Goal: Task Accomplishment & Management: Manage account settings

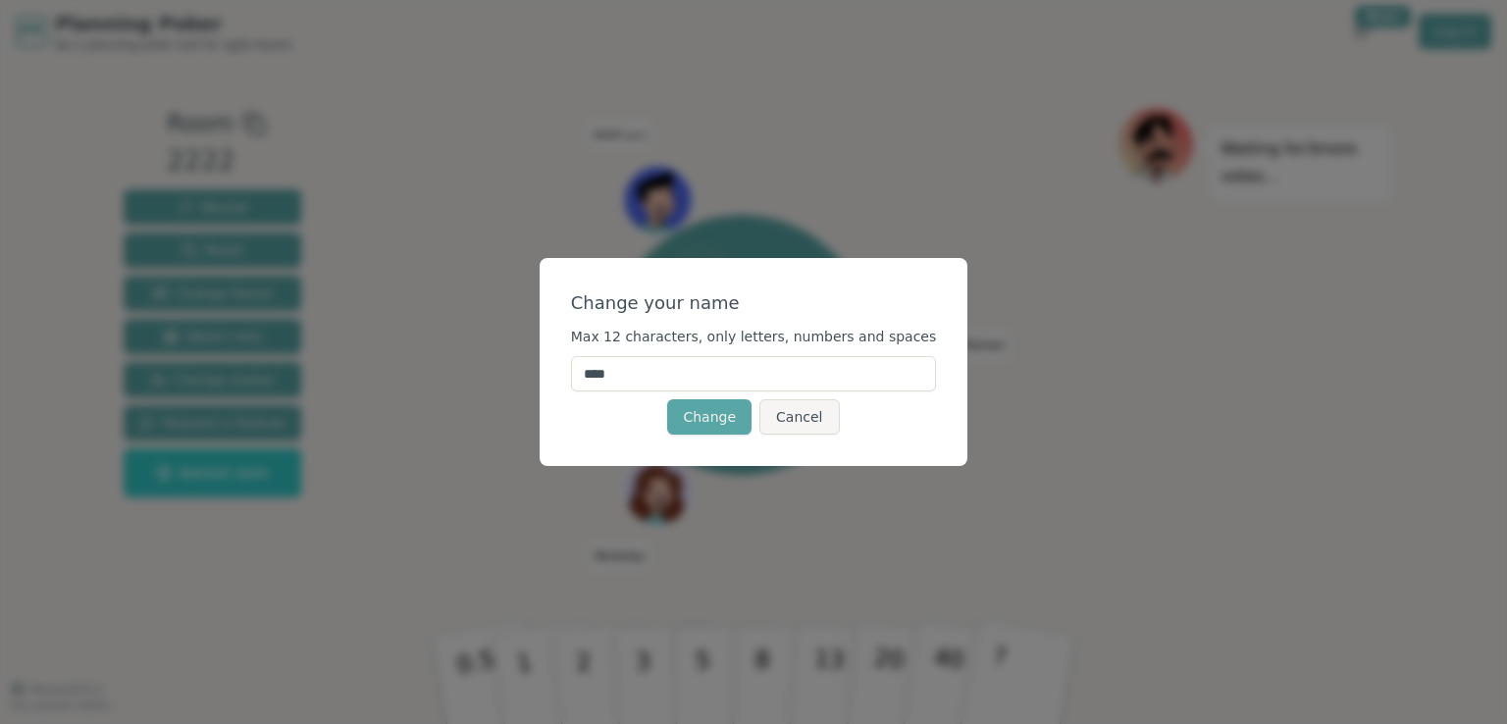
click at [742, 379] on input "****" at bounding box center [754, 373] width 366 height 35
drag, startPoint x: 765, startPoint y: 377, endPoint x: 583, endPoint y: 374, distance: 182.5
click at [583, 374] on div "Change your name Max 12 characters, only letters, numbers and spaces **** Chang…" at bounding box center [753, 362] width 429 height 208
type input "*"
type input "*****"
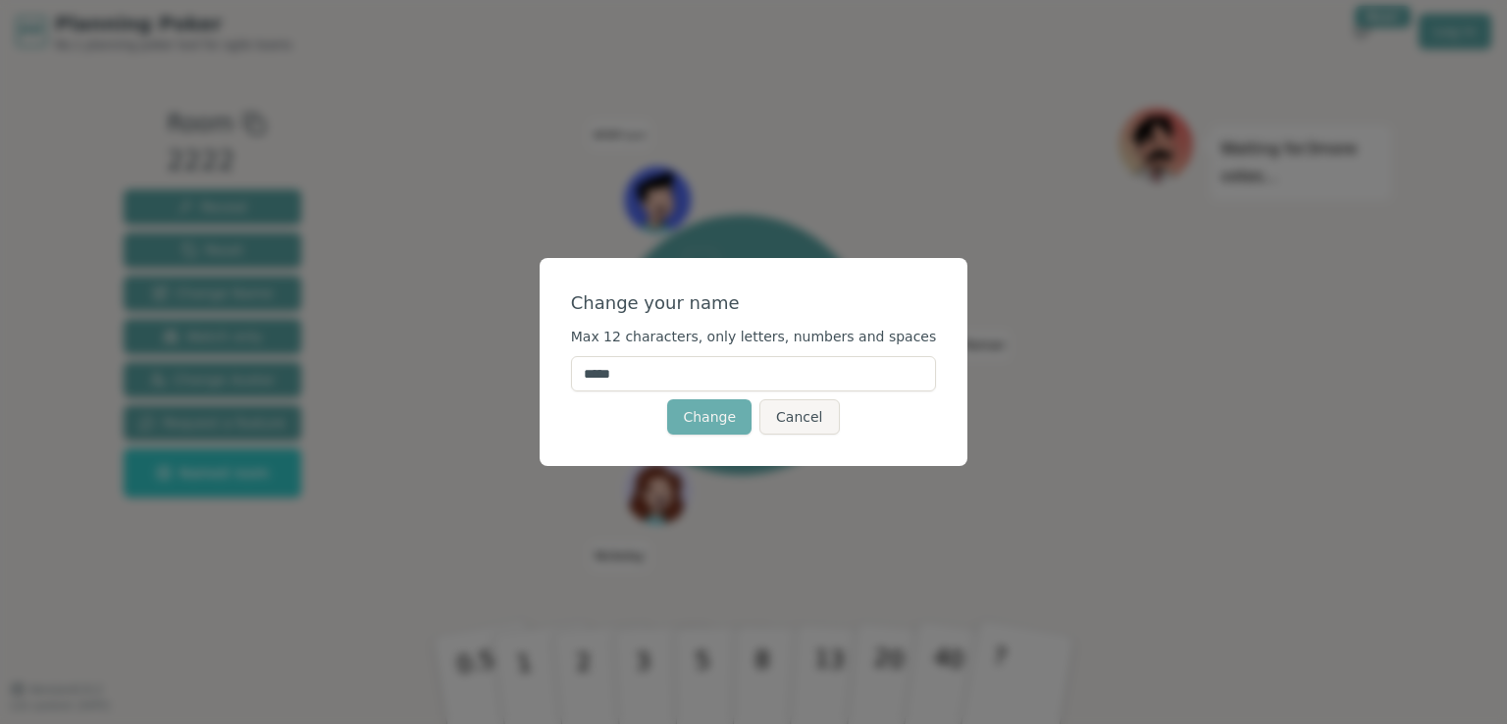
click at [718, 421] on button "Change" at bounding box center [709, 416] width 84 height 35
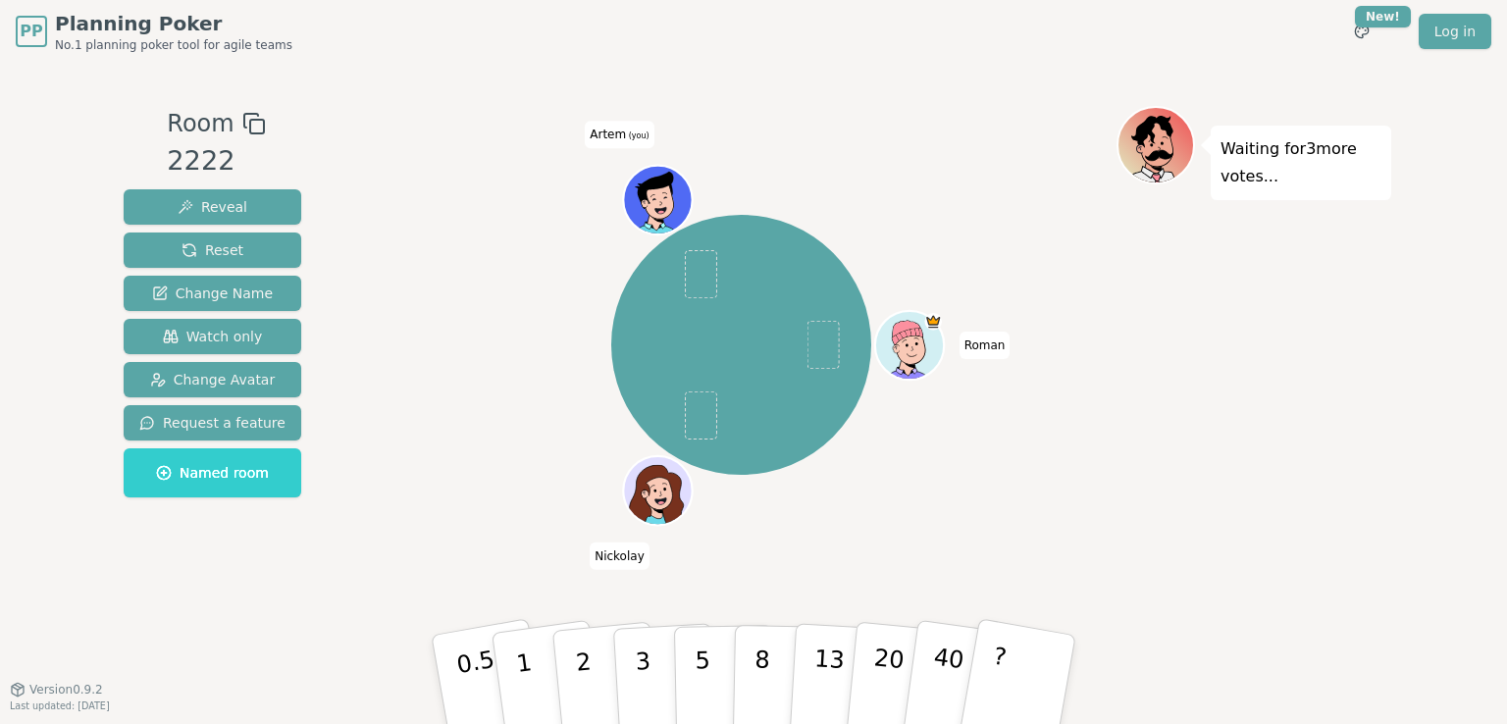
drag, startPoint x: 1164, startPoint y: 142, endPoint x: 1081, endPoint y: 154, distance: 84.2
click at [1079, 154] on div "[PERSON_NAME] Artem (you)" at bounding box center [741, 344] width 750 height 407
click at [1158, 146] on icon at bounding box center [1159, 155] width 28 height 21
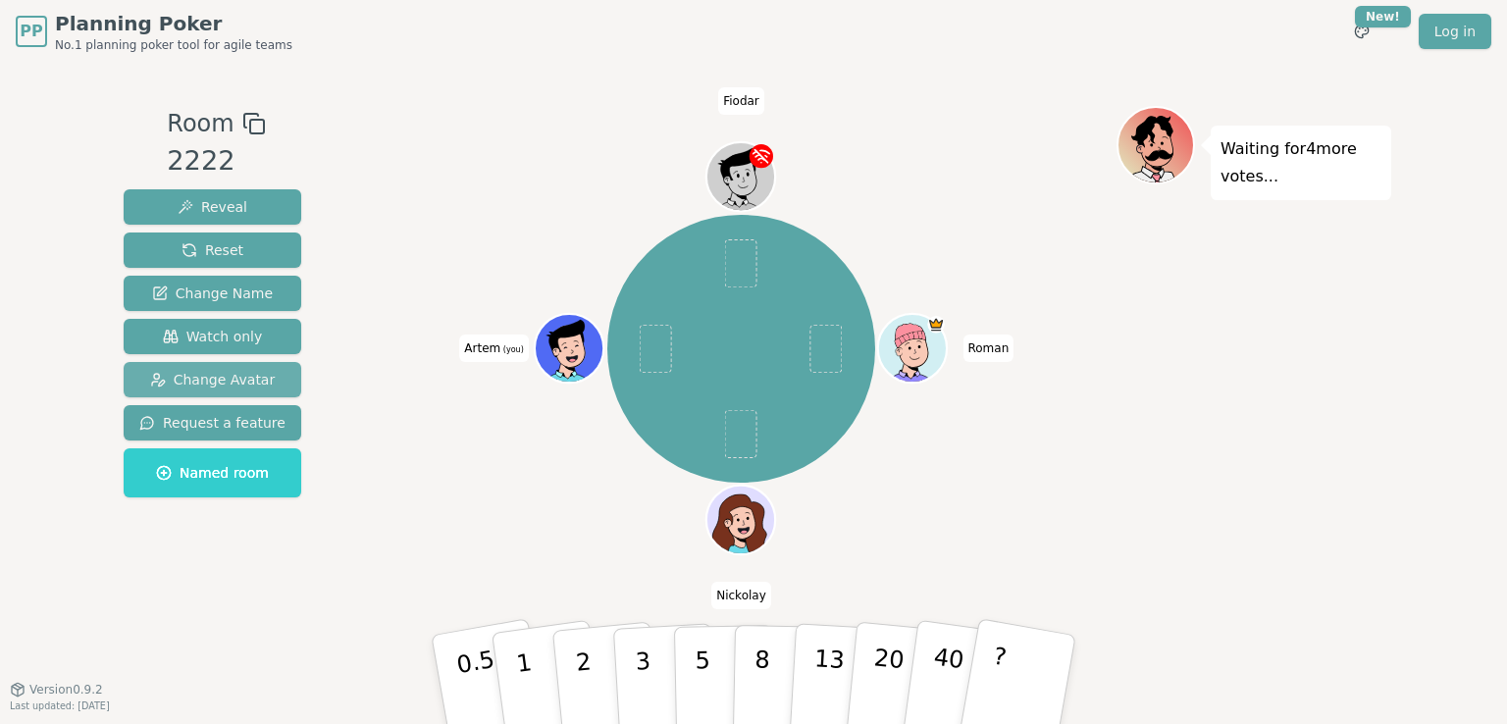
click at [243, 376] on span "Change Avatar" at bounding box center [213, 380] width 126 height 20
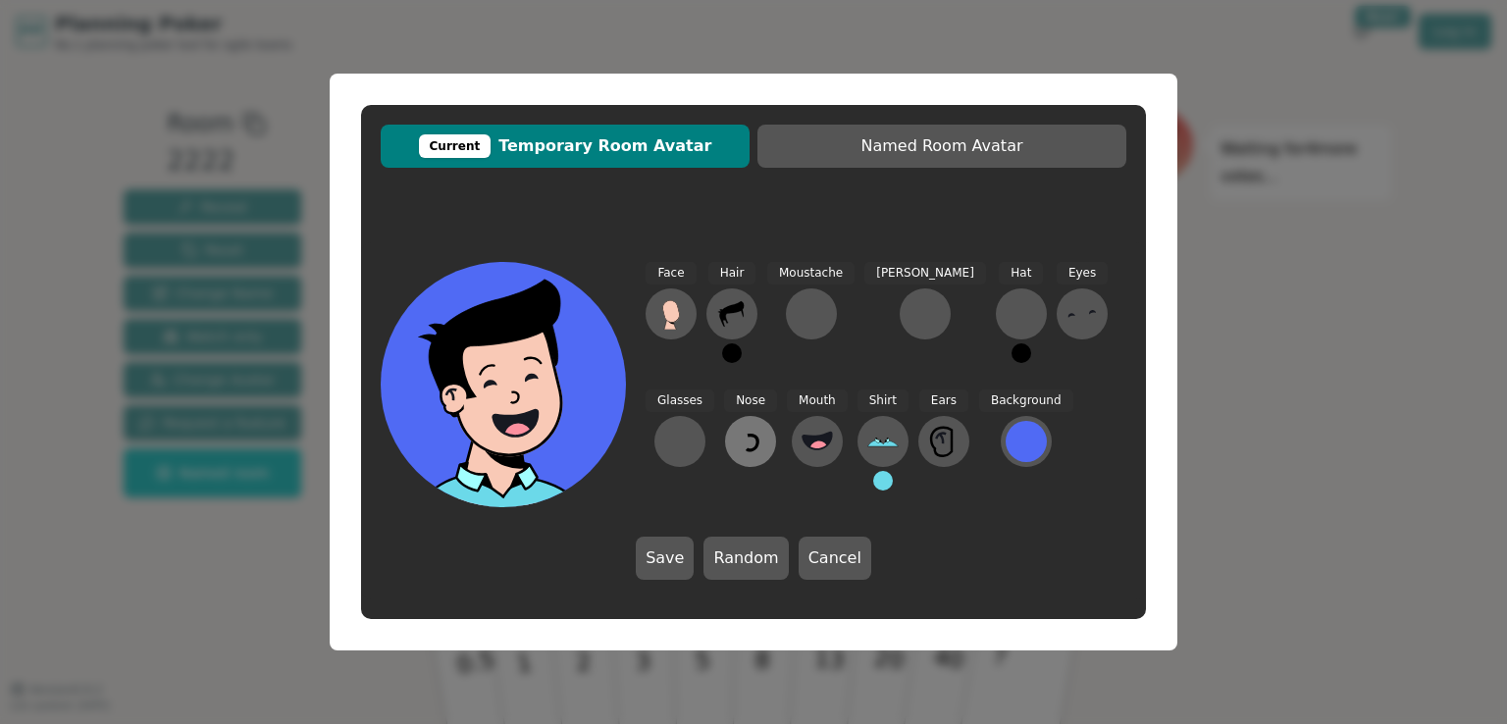
click at [735, 444] on icon at bounding box center [750, 441] width 31 height 31
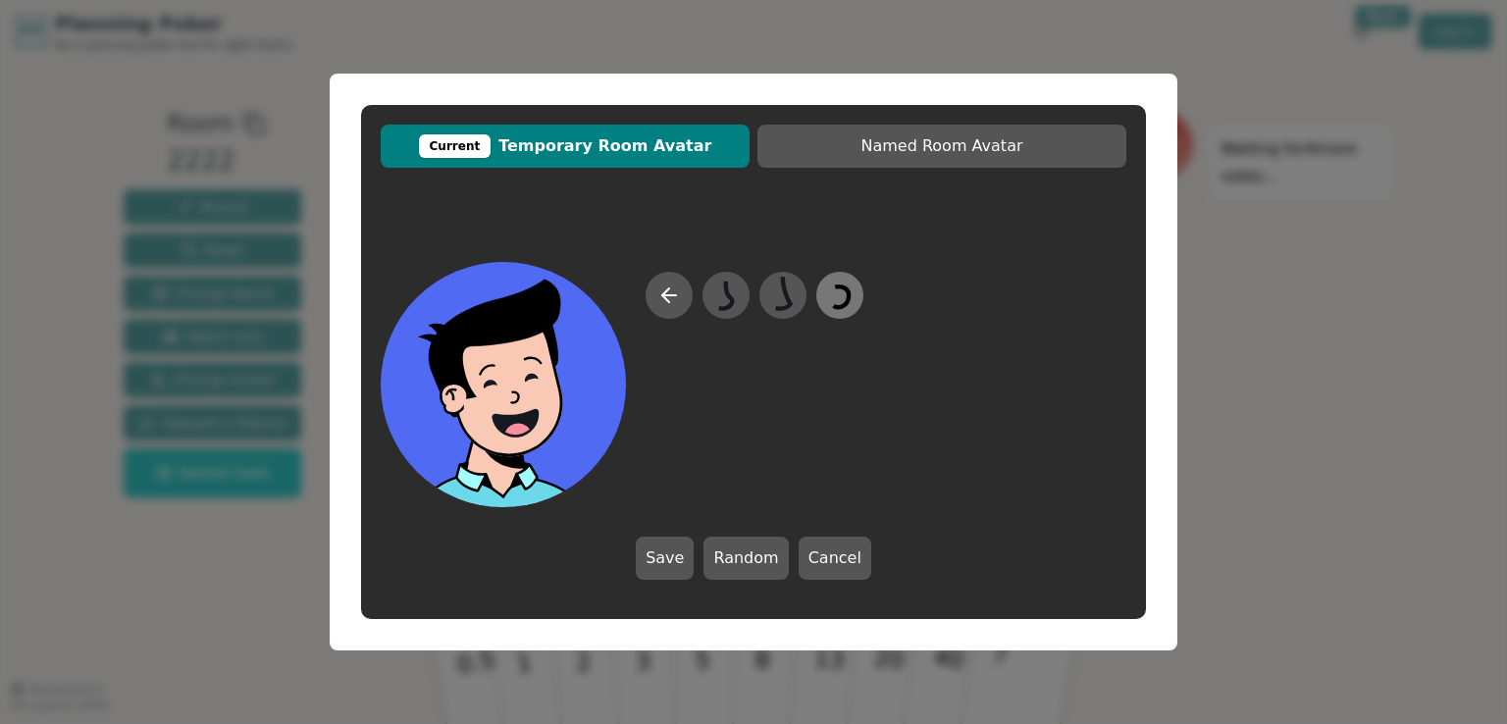
click at [845, 296] on icon at bounding box center [839, 296] width 38 height 44
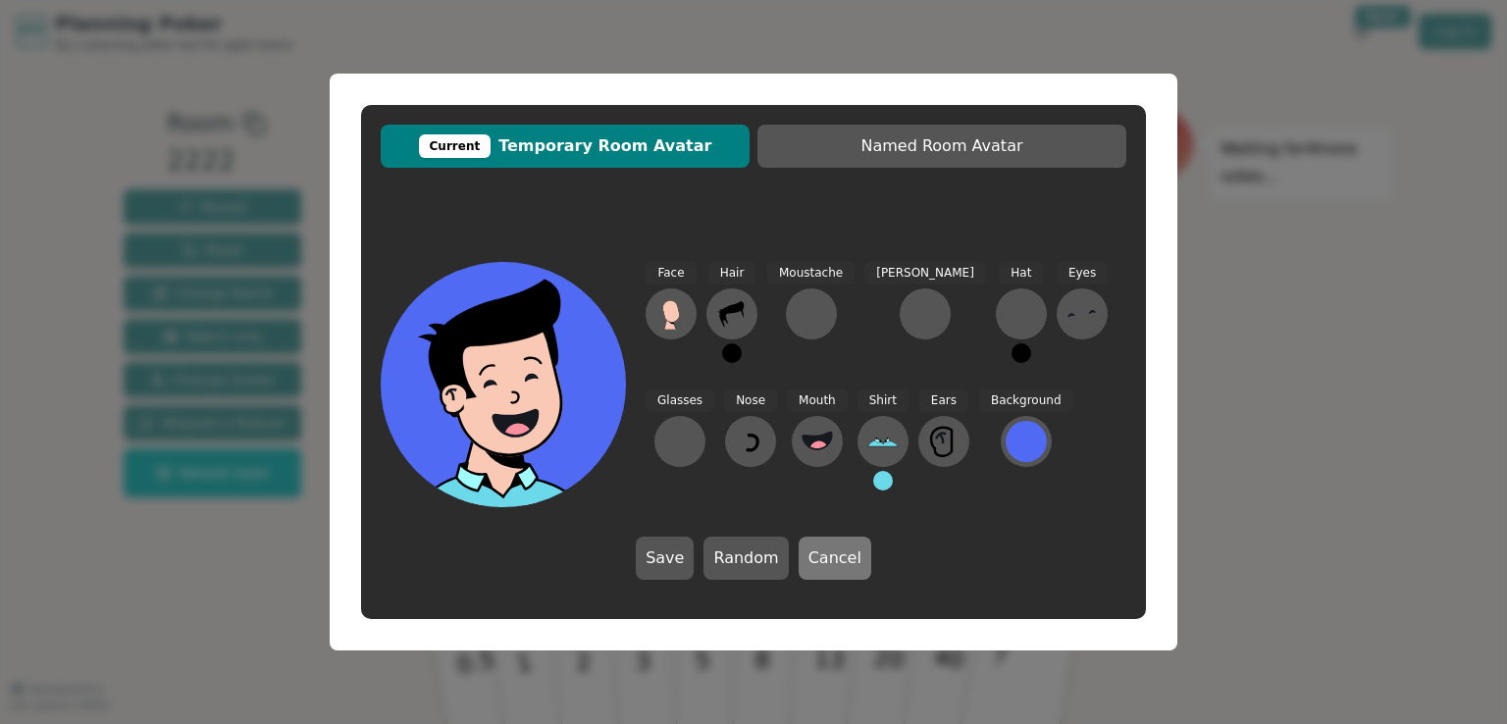
click at [818, 566] on button "Cancel" at bounding box center [834, 558] width 73 height 43
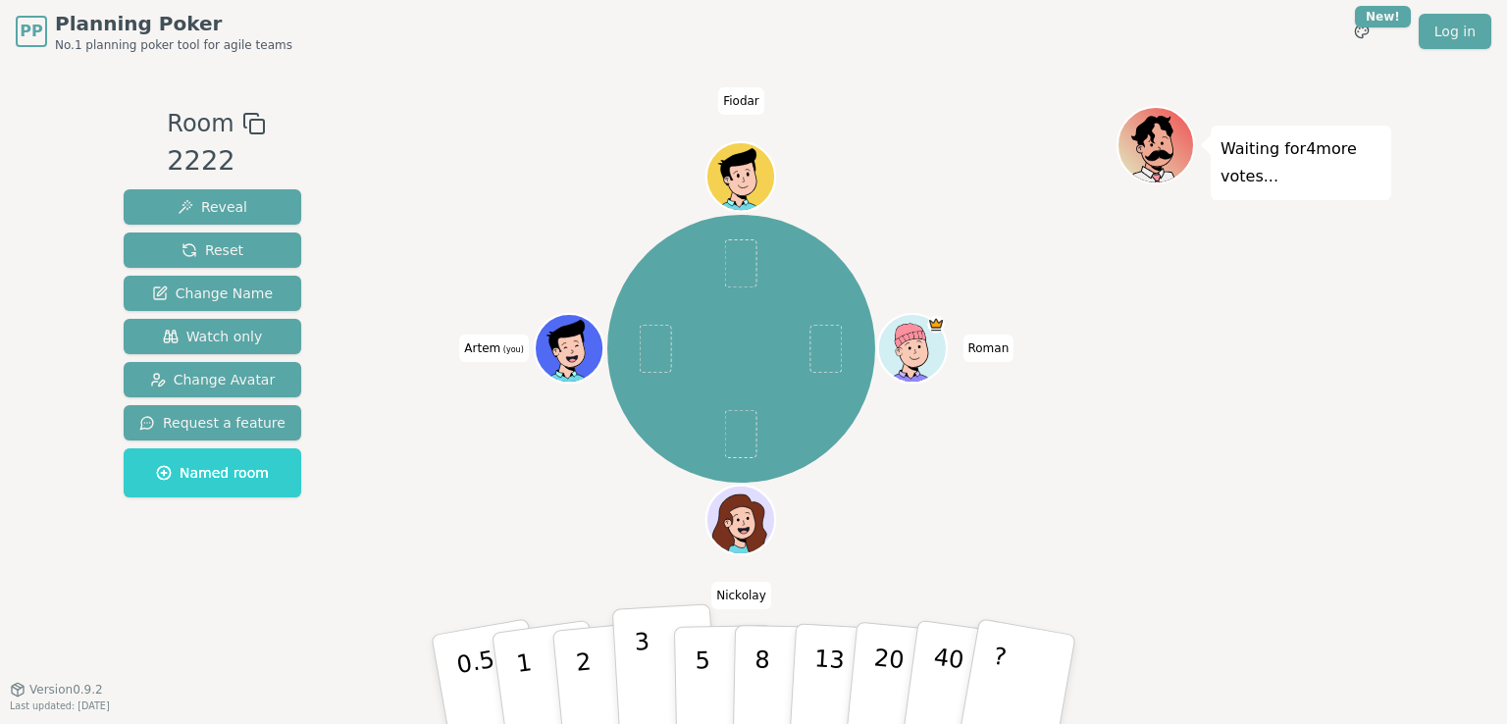
click at [640, 663] on p "3" at bounding box center [645, 681] width 22 height 107
click at [652, 659] on button "3" at bounding box center [665, 679] width 107 height 153
click at [582, 664] on p "2" at bounding box center [586, 682] width 26 height 107
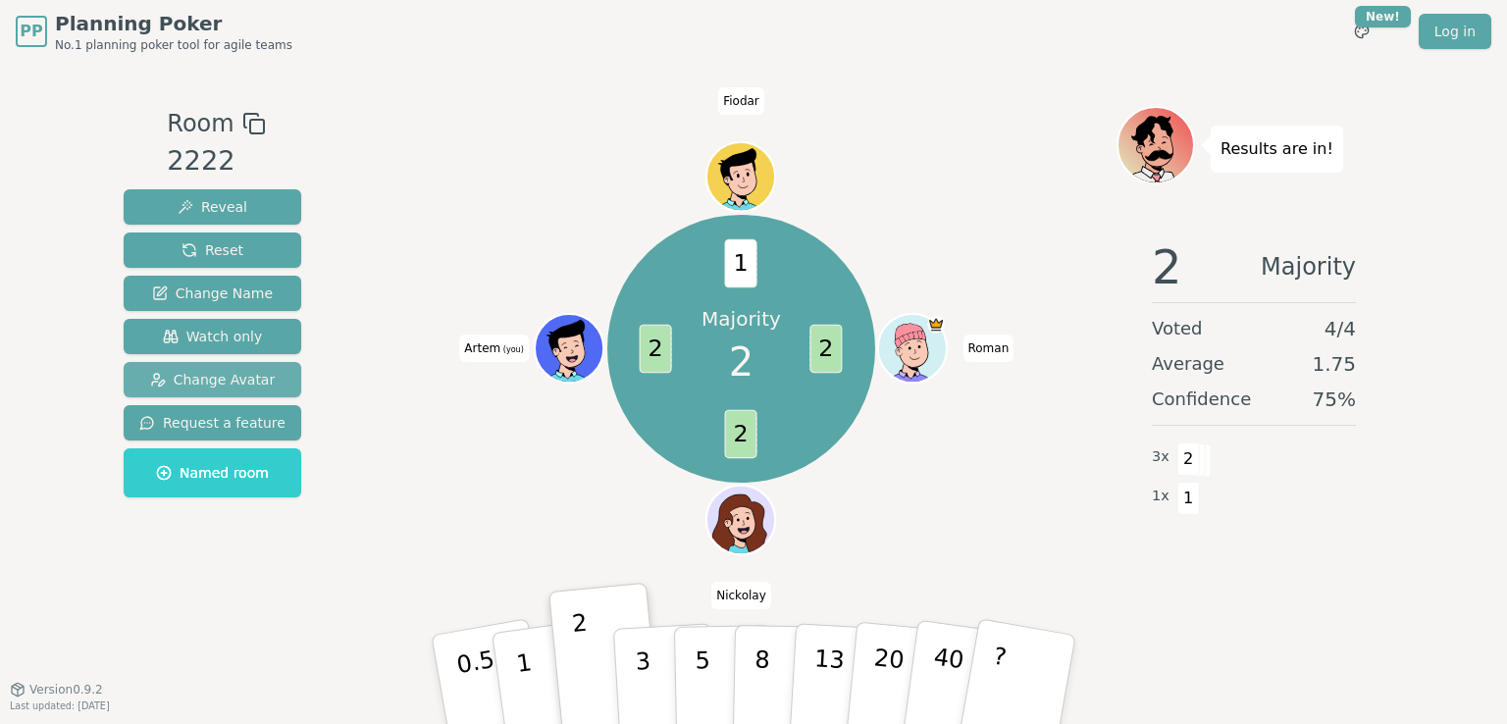
click at [220, 380] on span "Change Avatar" at bounding box center [213, 380] width 126 height 20
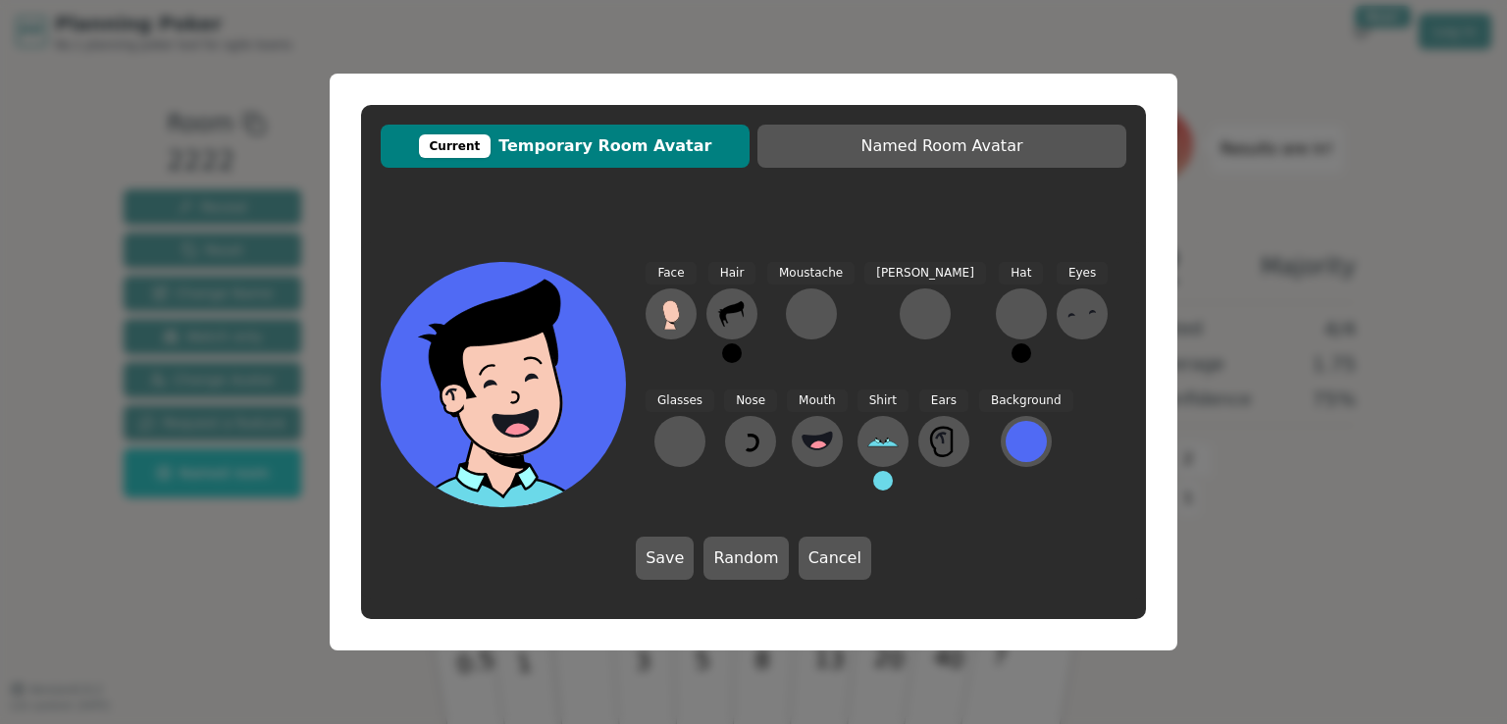
click at [545, 386] on icon at bounding box center [510, 381] width 245 height 31
click at [665, 314] on icon at bounding box center [670, 311] width 17 height 22
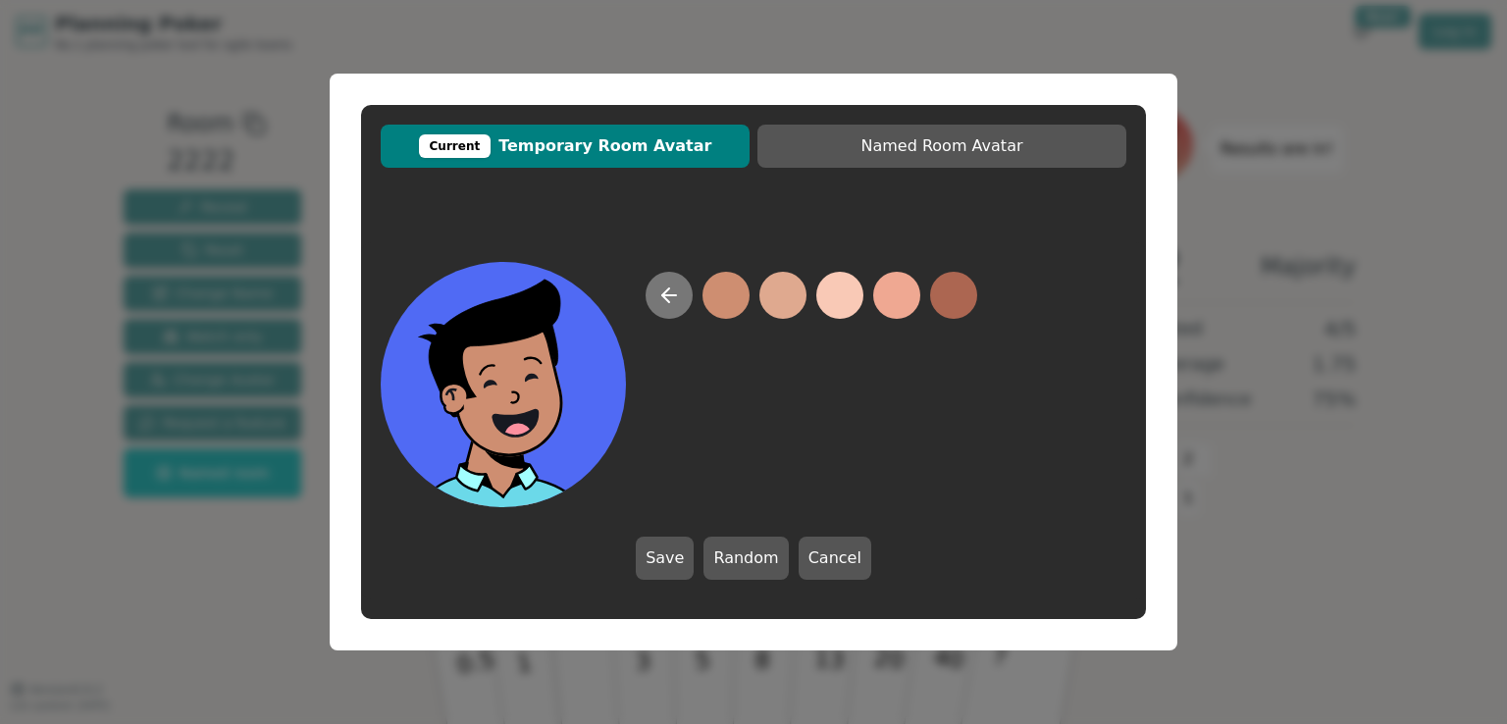
click at [663, 295] on icon at bounding box center [669, 295] width 14 height 0
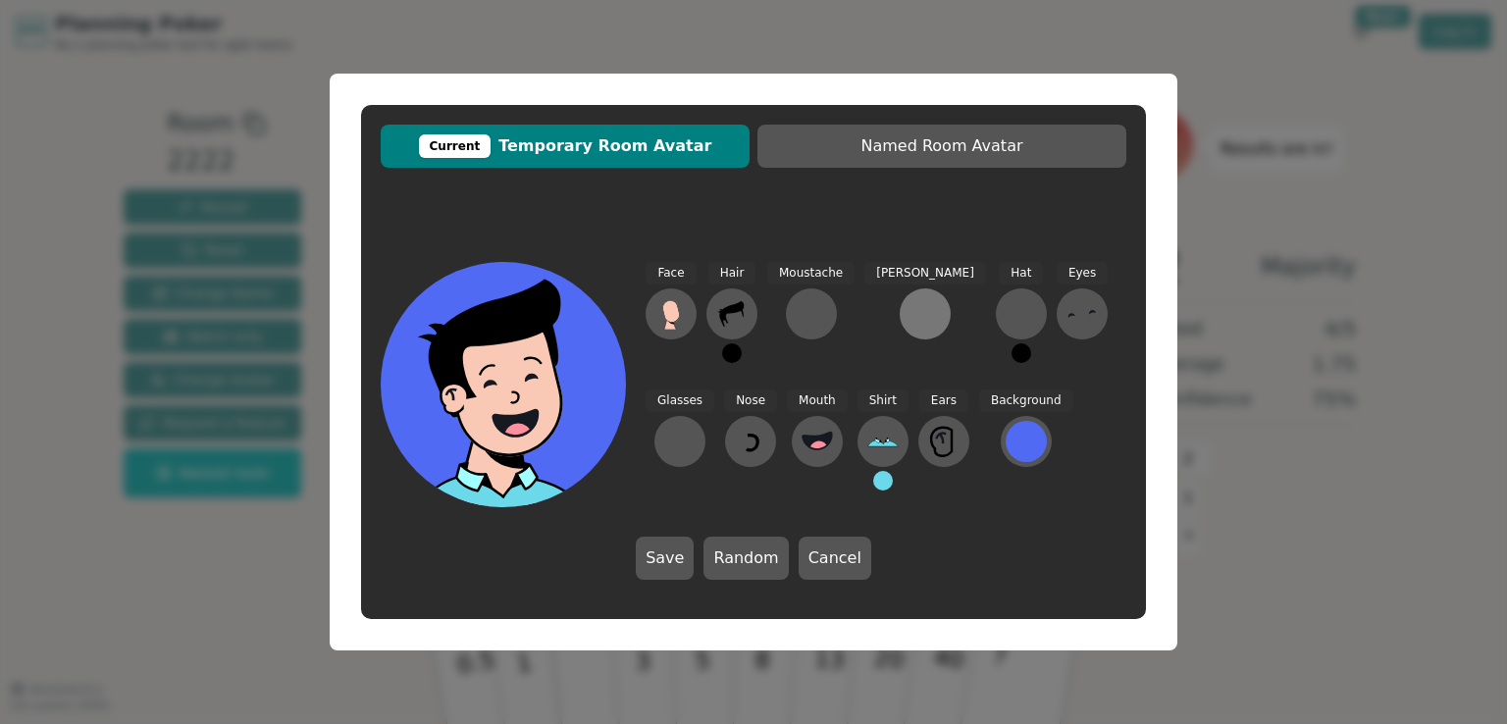
click at [909, 314] on div at bounding box center [924, 313] width 31 height 31
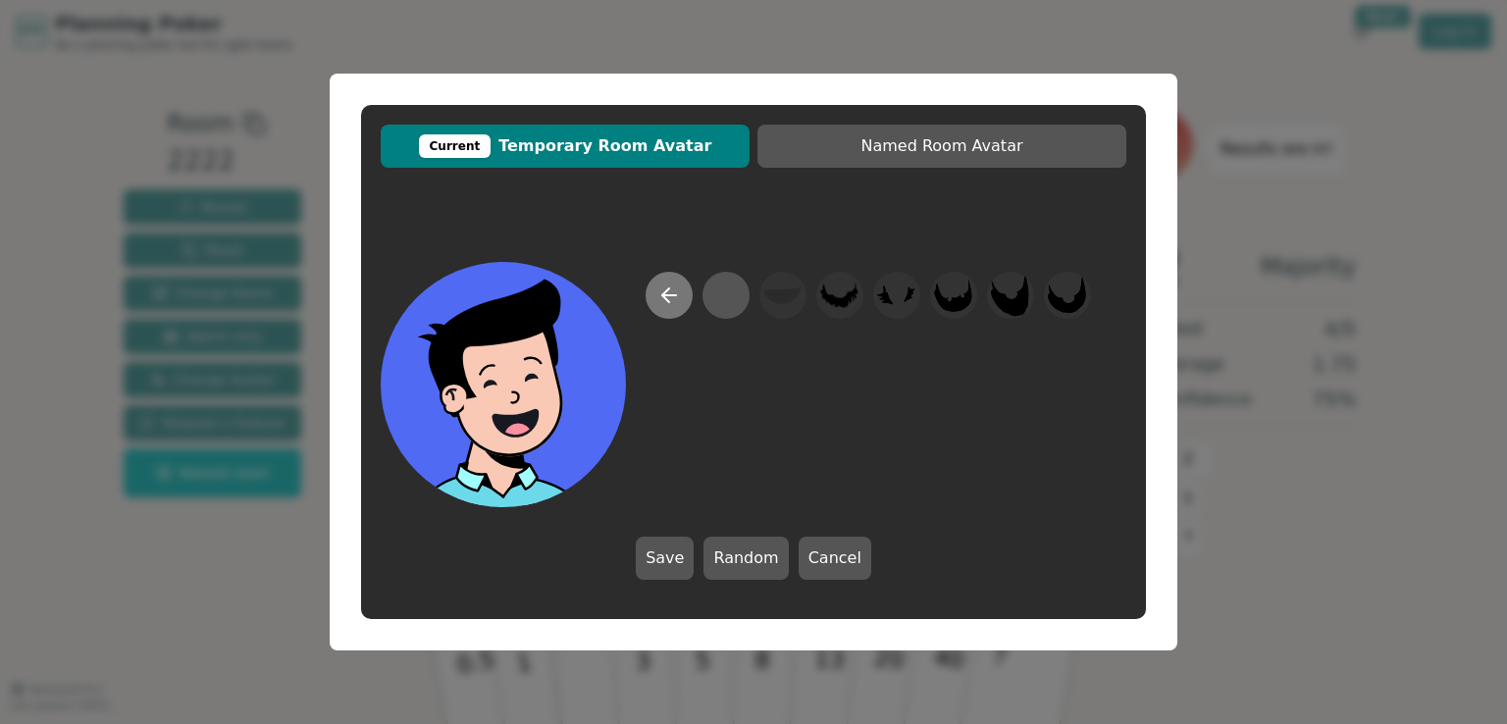
click at [661, 299] on icon at bounding box center [669, 295] width 24 height 24
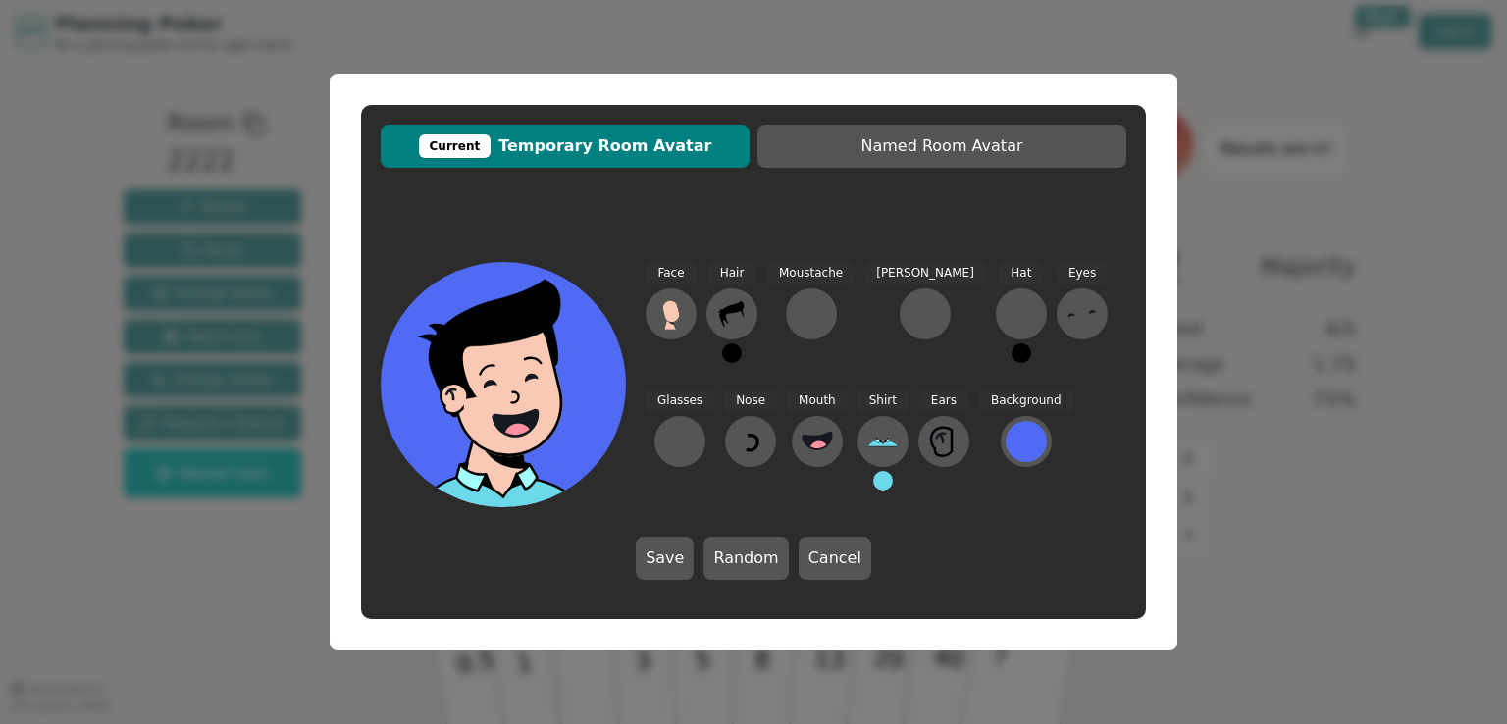
click at [830, 558] on button "Cancel" at bounding box center [834, 558] width 73 height 43
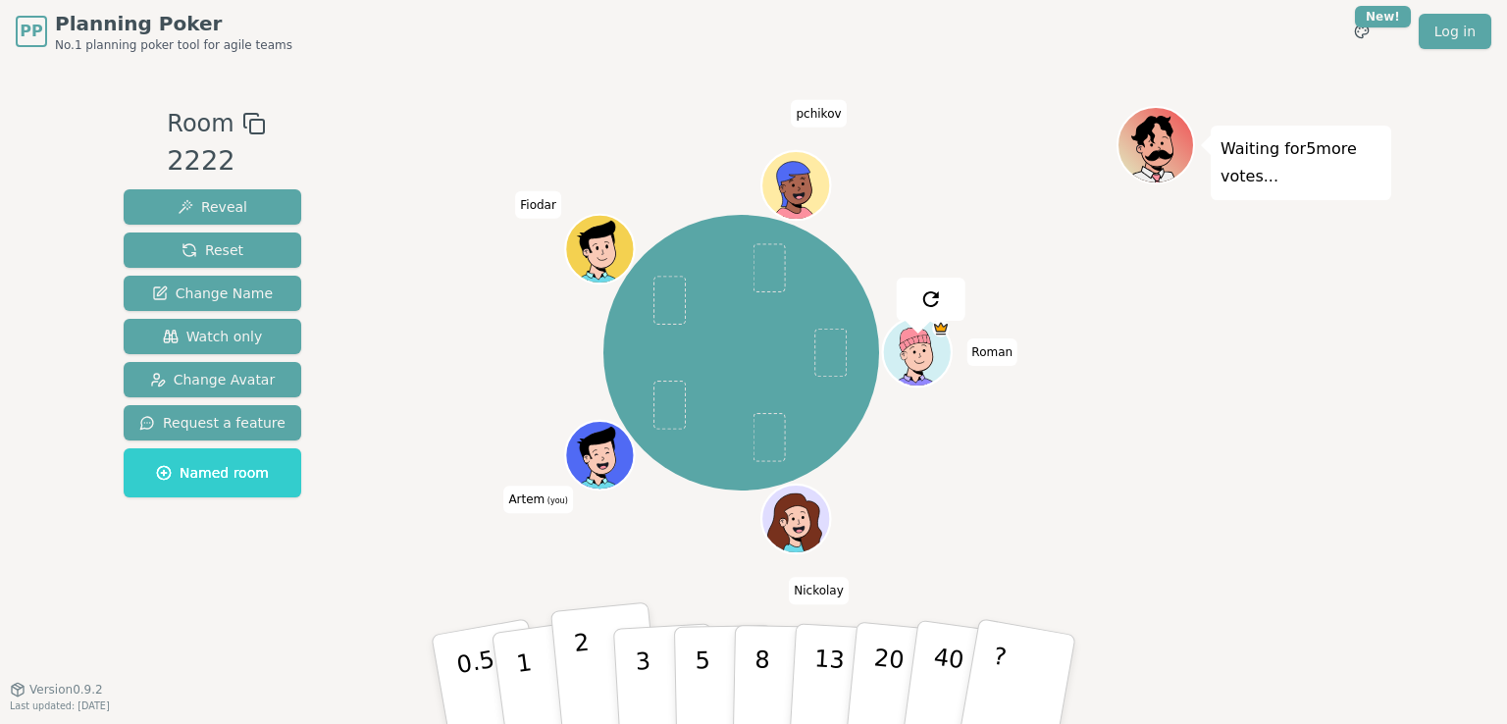
drag, startPoint x: 591, startPoint y: 663, endPoint x: 589, endPoint y: 625, distance: 38.3
click at [590, 661] on button "2" at bounding box center [606, 680] width 112 height 156
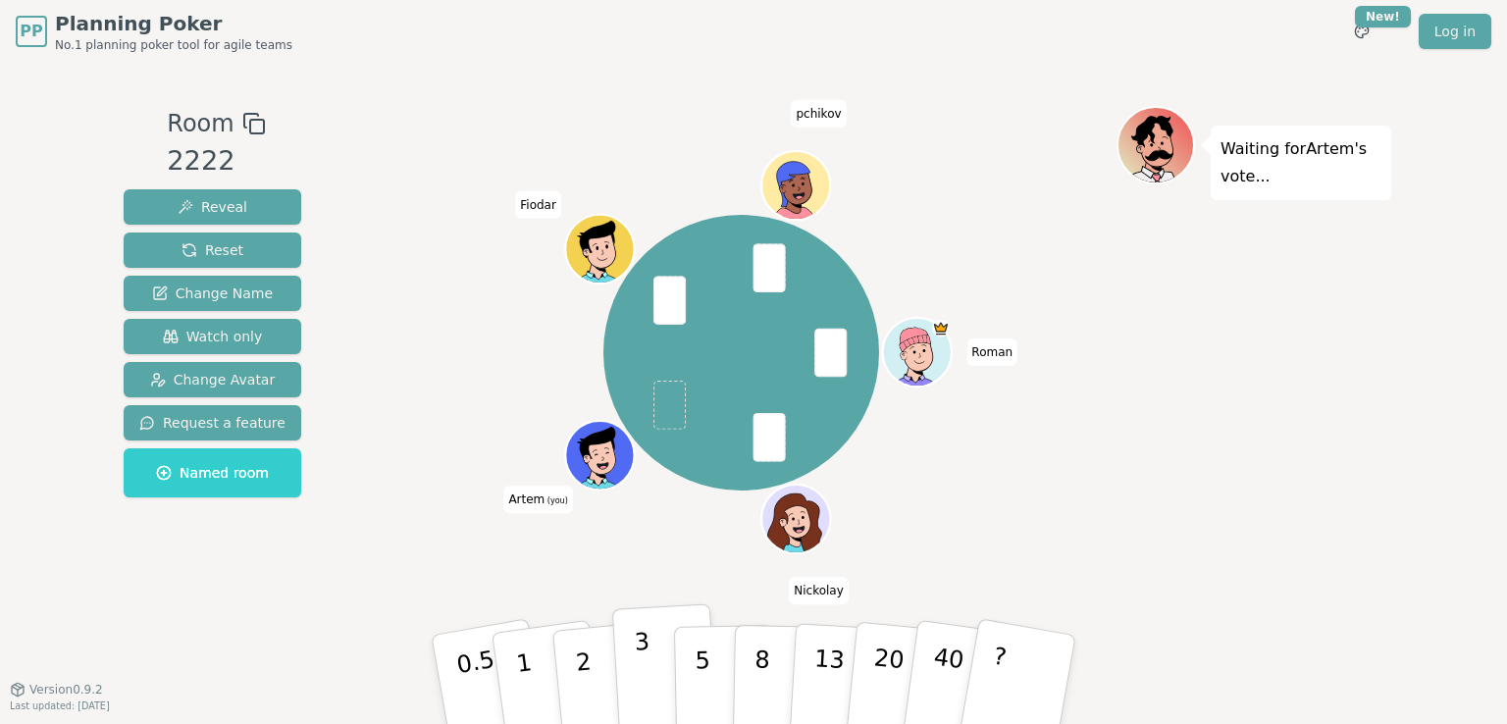
click at [636, 648] on p "3" at bounding box center [645, 681] width 22 height 107
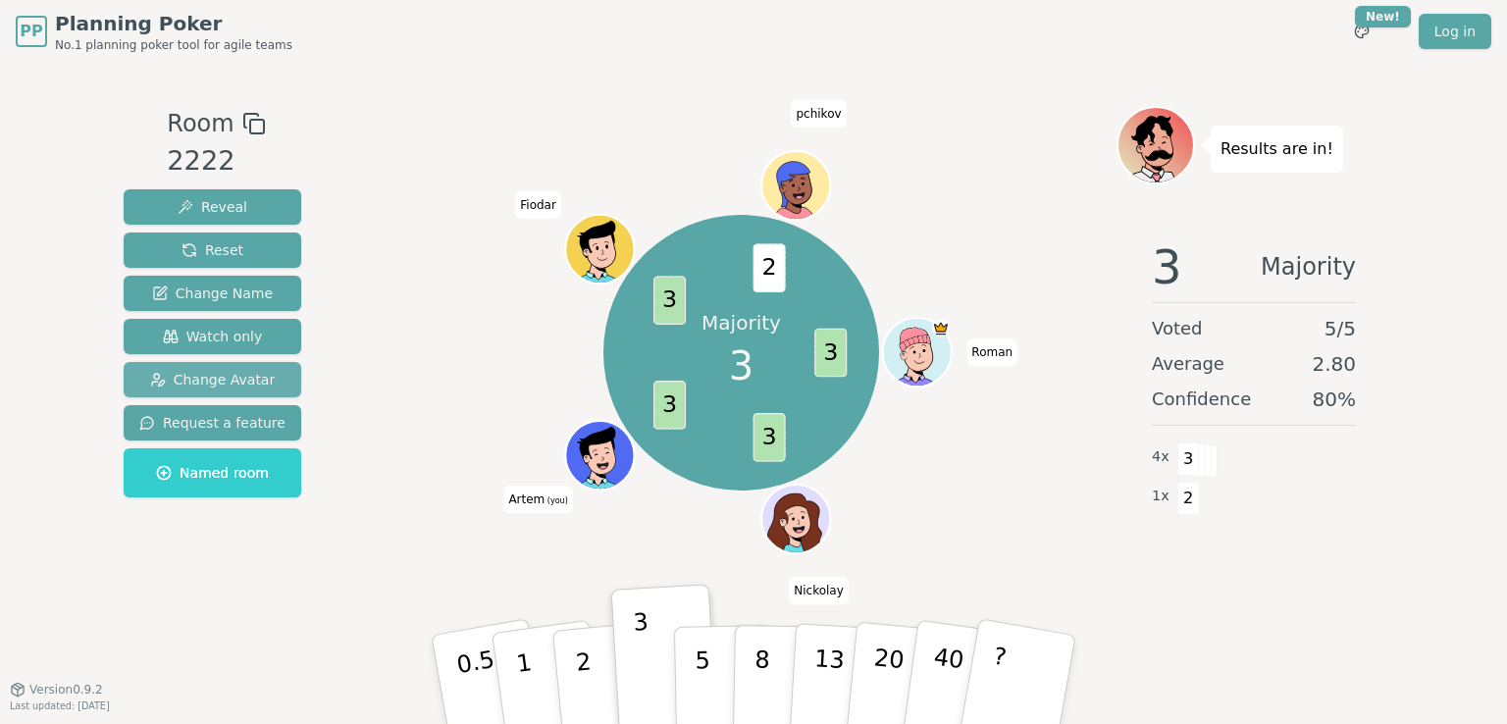
click at [238, 384] on span "Change Avatar" at bounding box center [213, 380] width 126 height 20
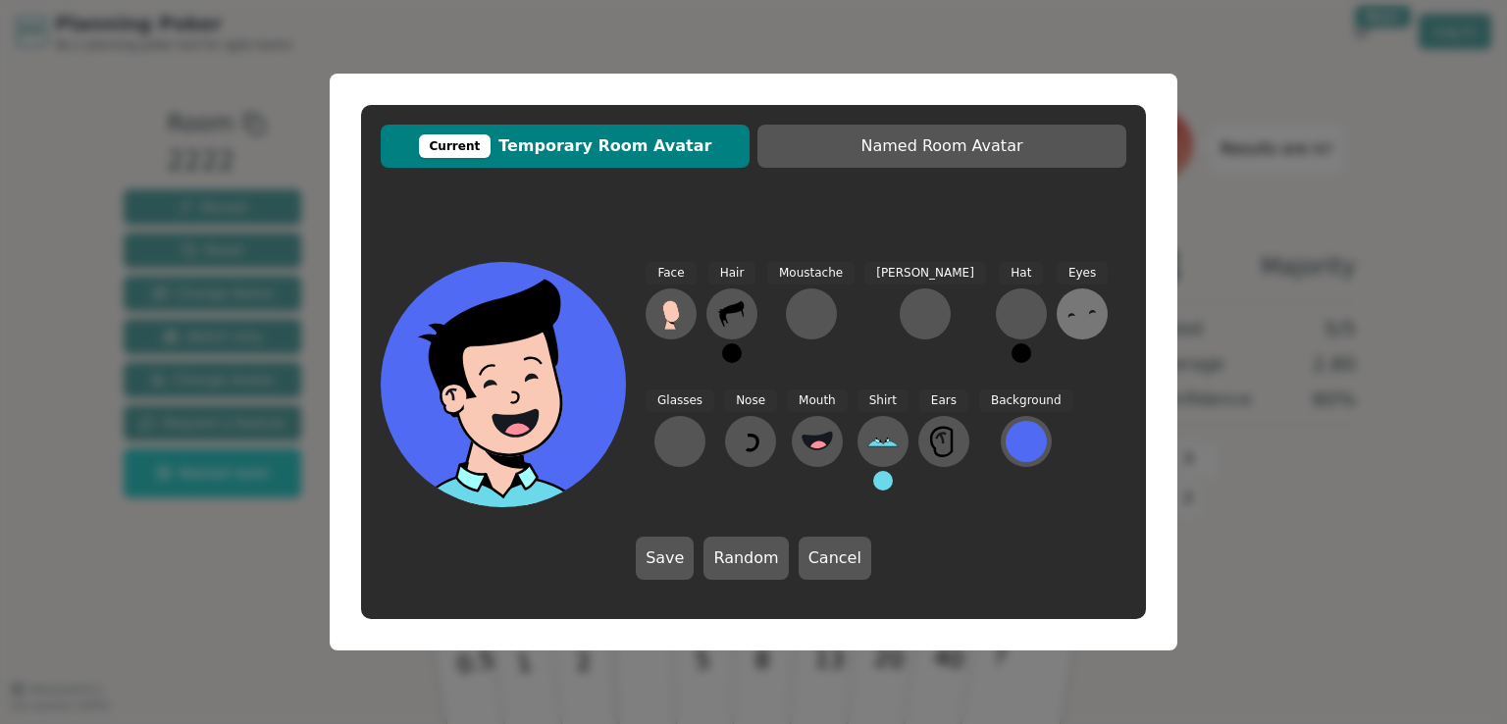
click at [1066, 319] on icon at bounding box center [1081, 313] width 31 height 31
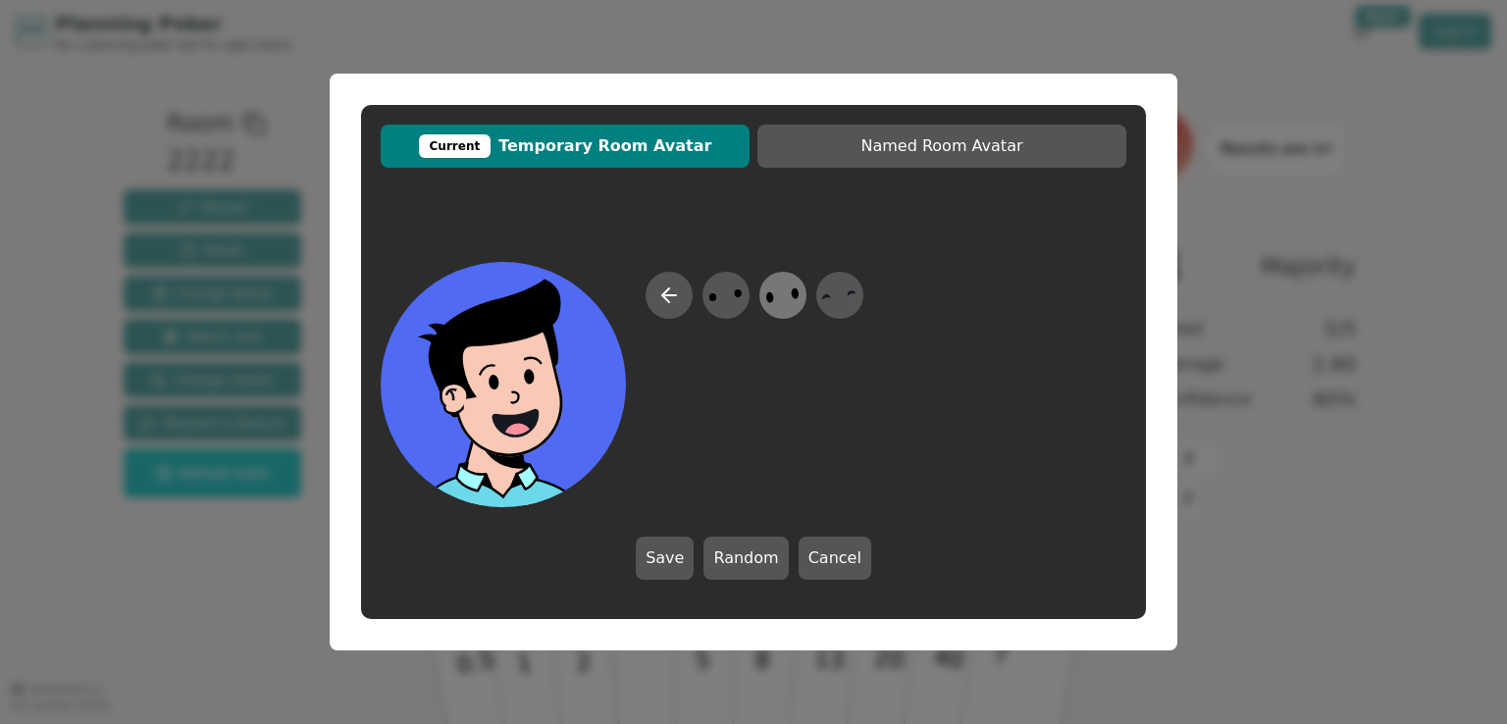
click at [787, 293] on icon at bounding box center [782, 296] width 38 height 44
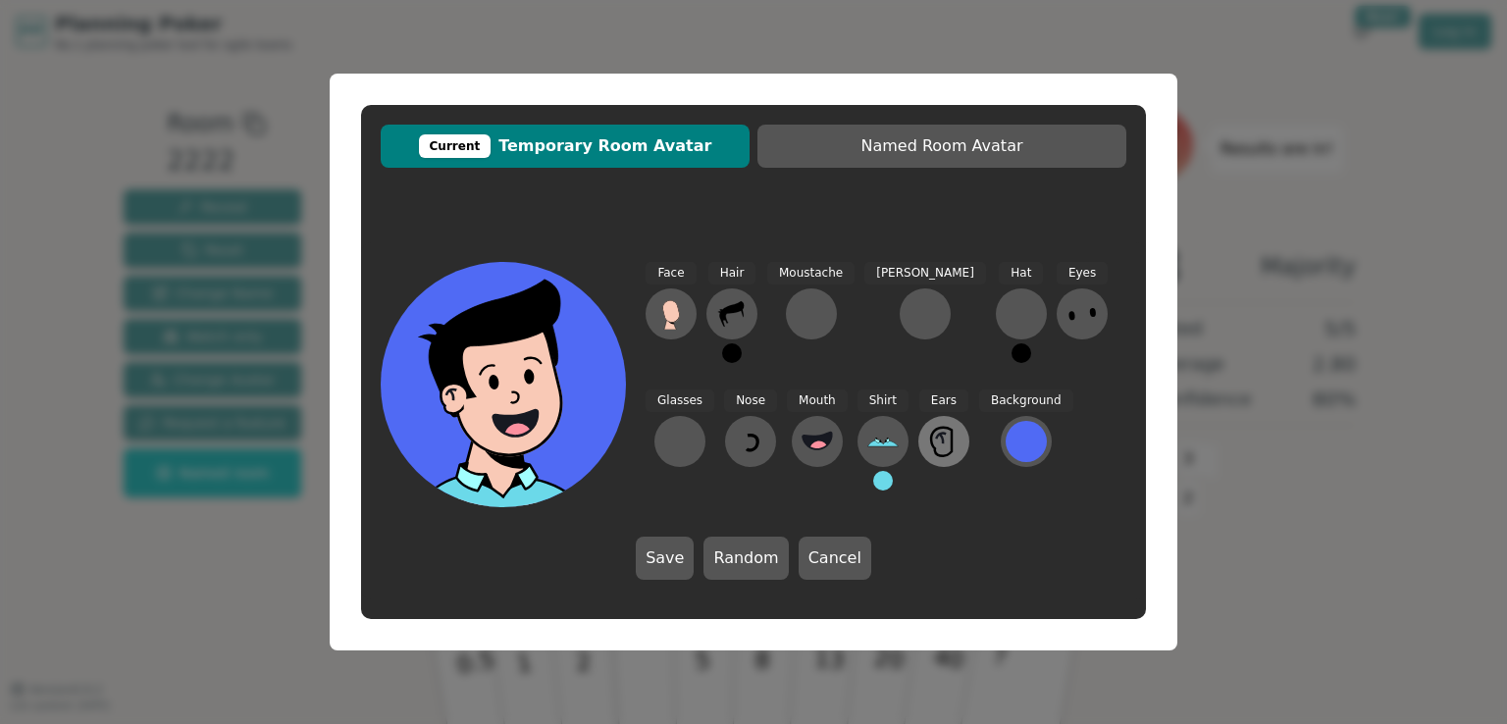
click at [928, 434] on icon at bounding box center [943, 441] width 31 height 31
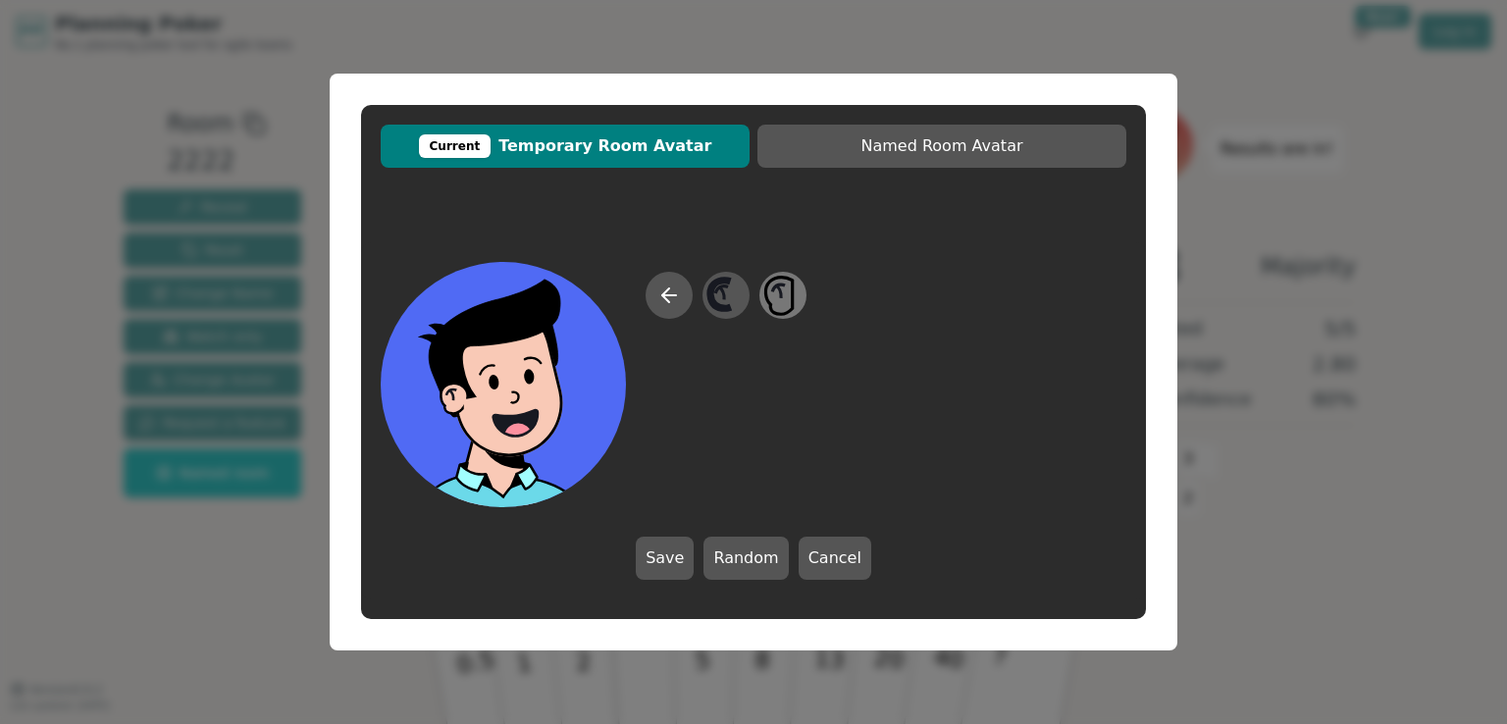
click at [788, 295] on icon at bounding box center [782, 296] width 38 height 44
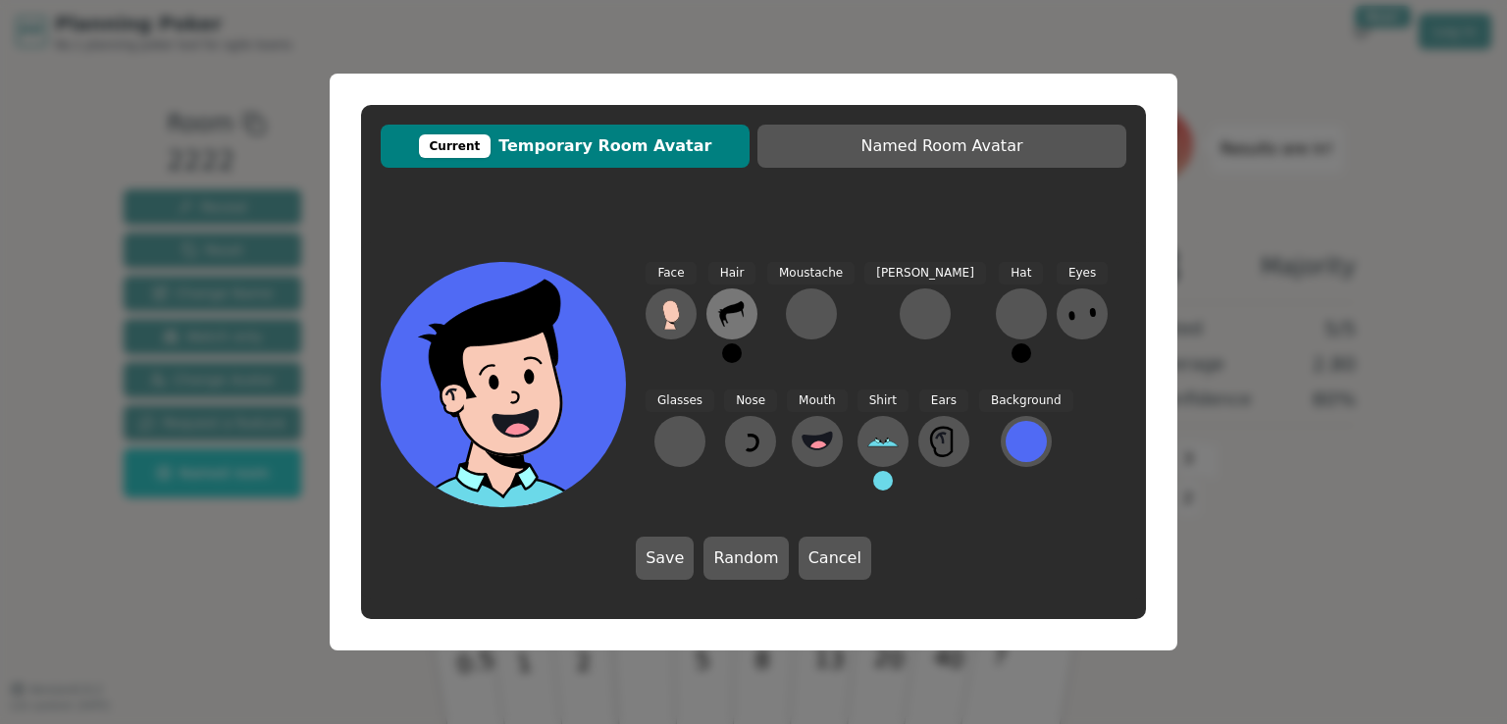
click at [740, 318] on icon at bounding box center [731, 313] width 31 height 31
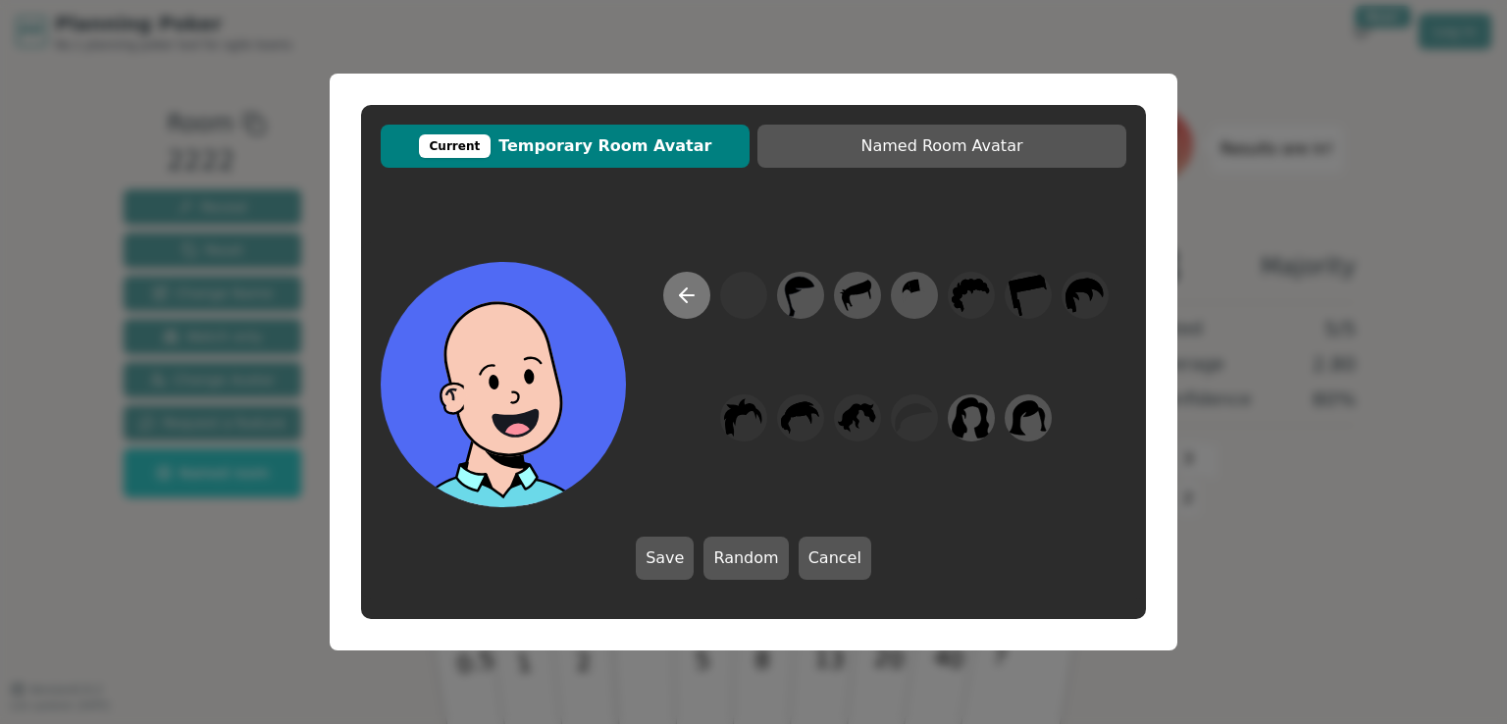
click at [691, 298] on icon at bounding box center [687, 295] width 24 height 24
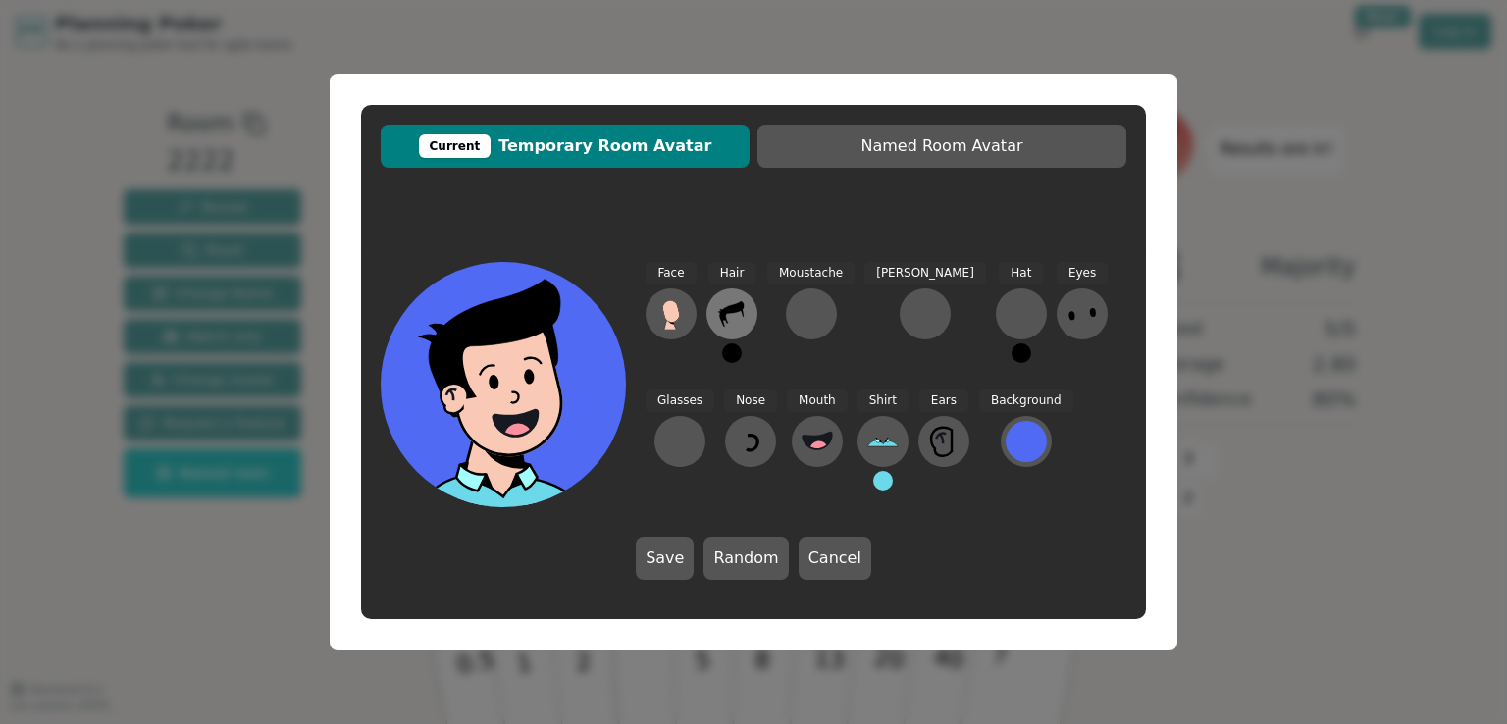
click at [733, 306] on icon at bounding box center [731, 314] width 25 height 26
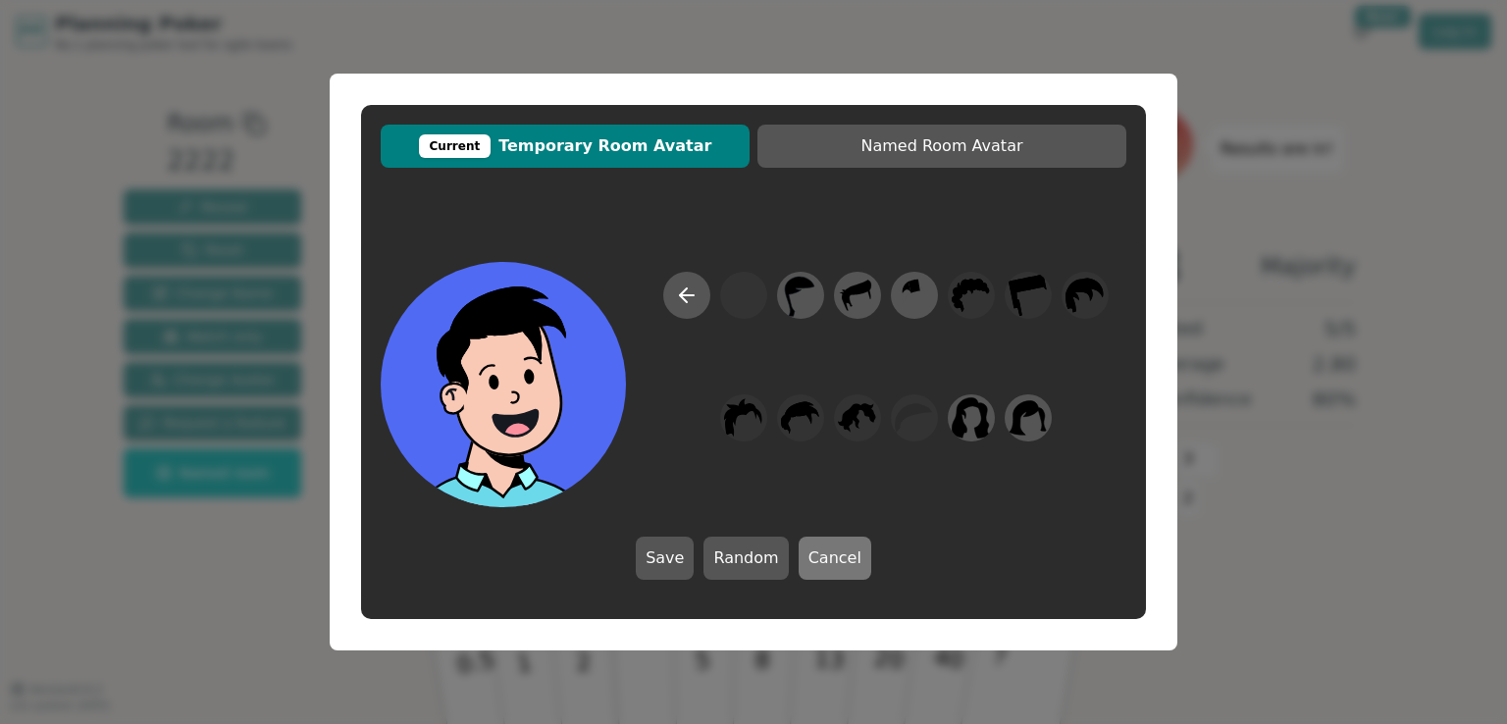
click at [820, 549] on button "Cancel" at bounding box center [834, 558] width 73 height 43
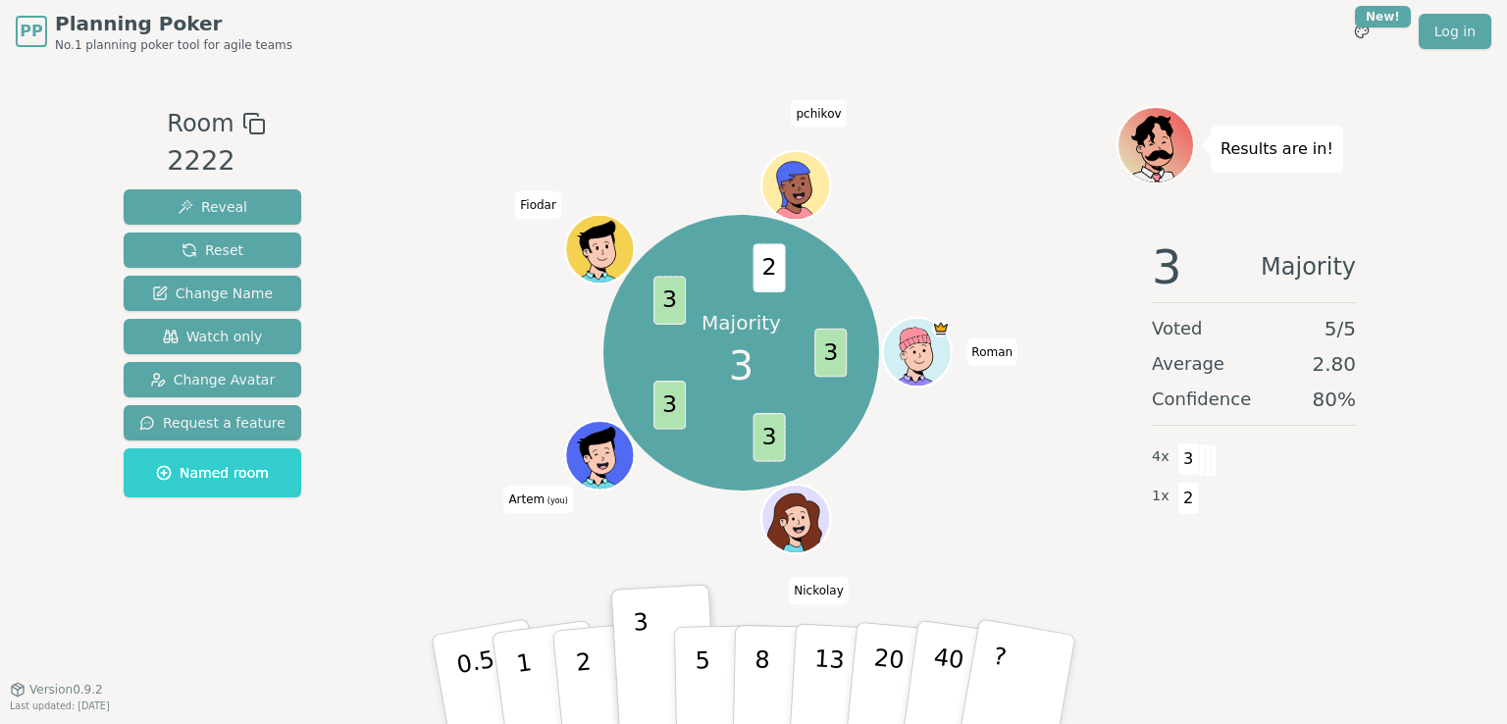
click at [596, 456] on icon at bounding box center [601, 454] width 67 height 9
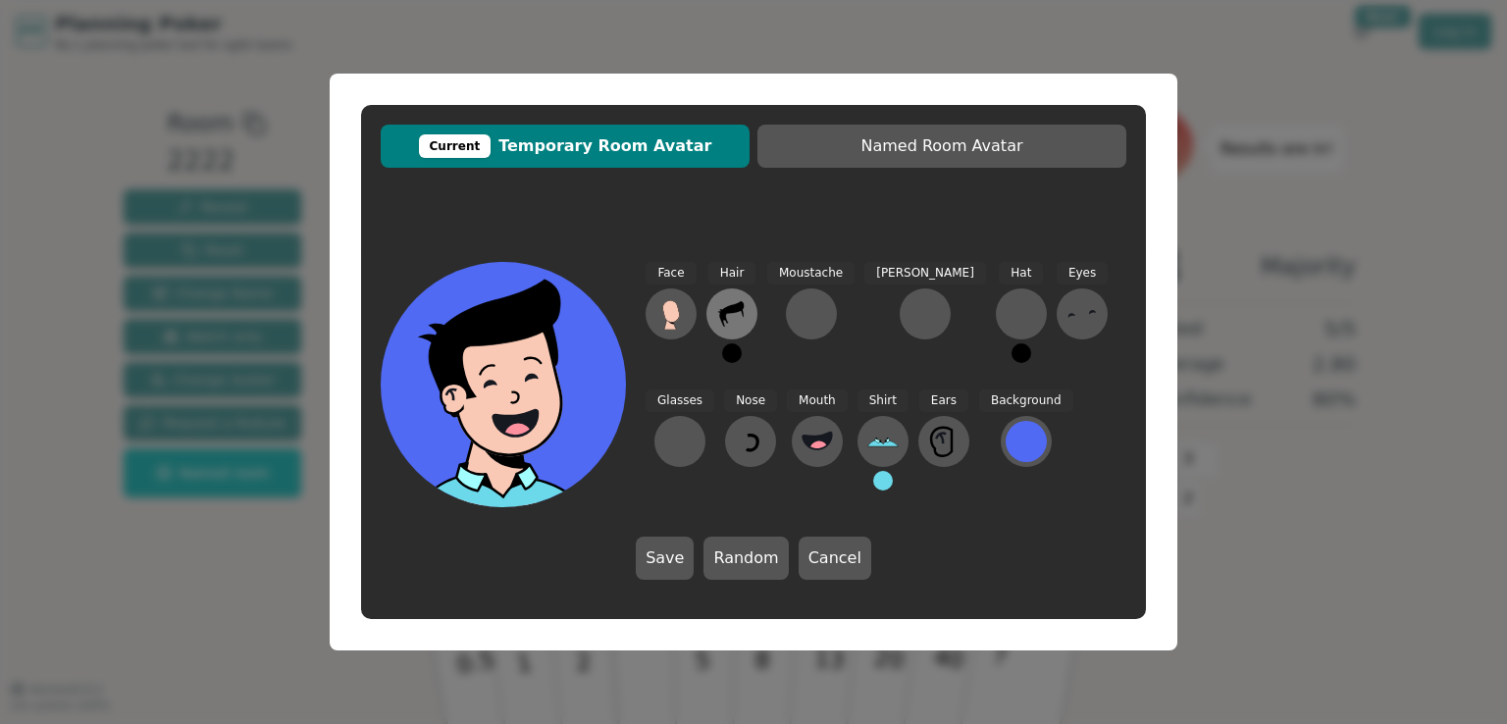
click at [730, 308] on icon at bounding box center [731, 314] width 25 height 26
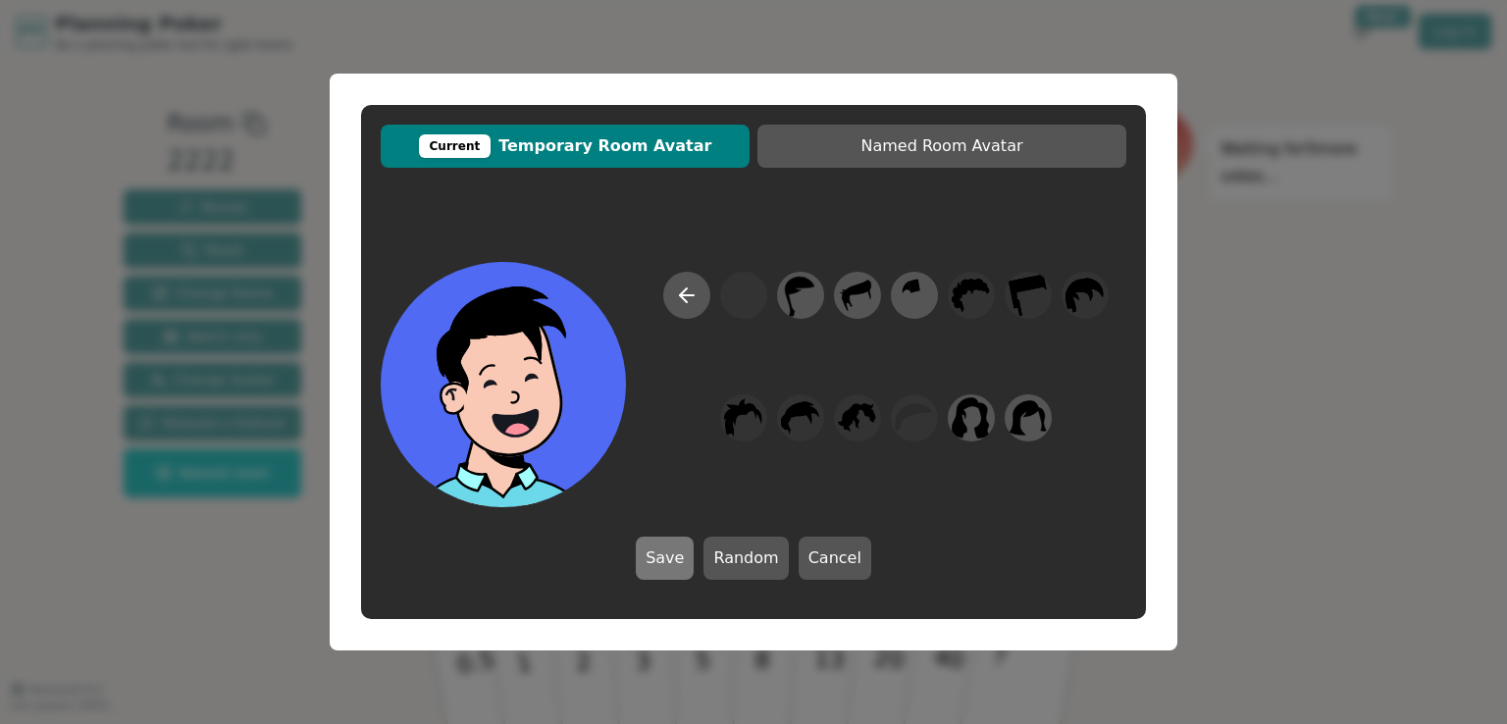
click at [667, 562] on button "Save" at bounding box center [665, 558] width 58 height 43
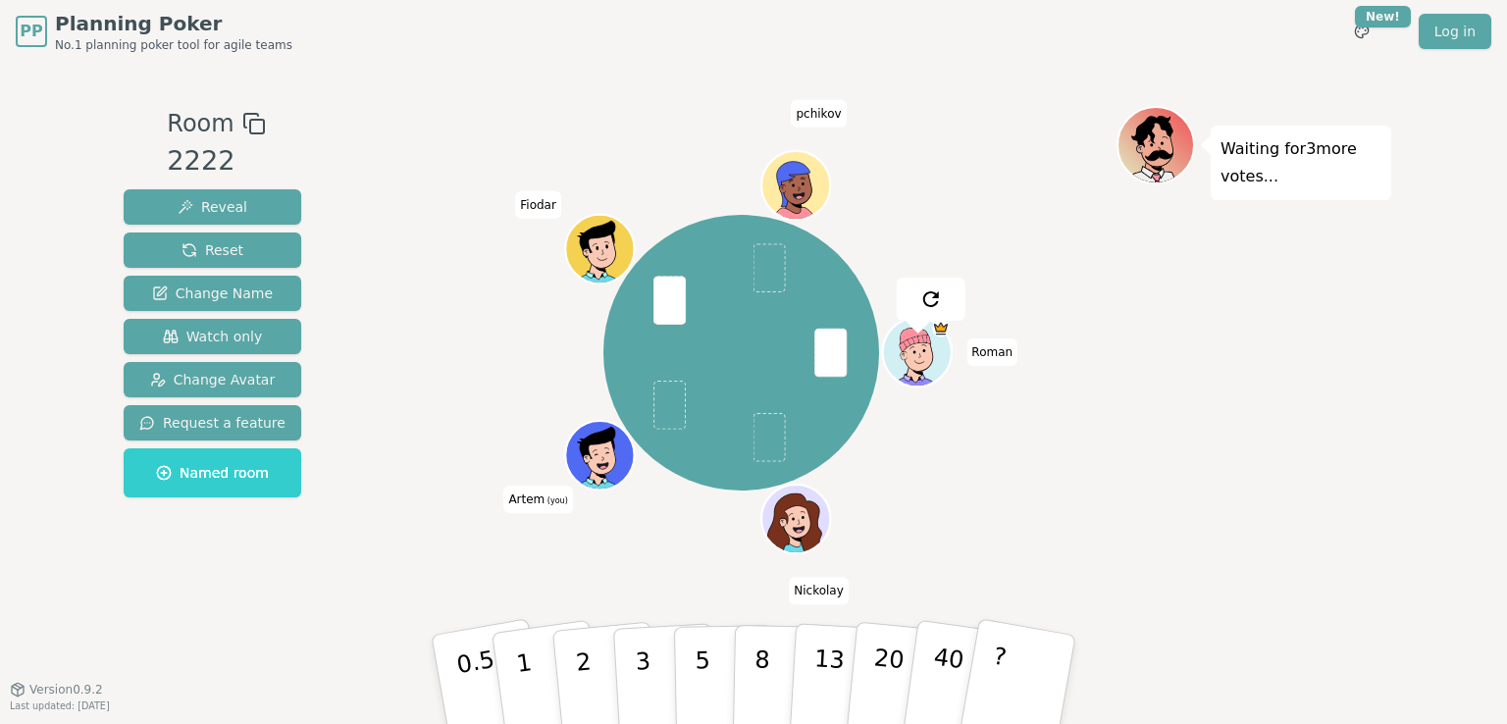
click at [603, 457] on icon at bounding box center [602, 458] width 2 height 3
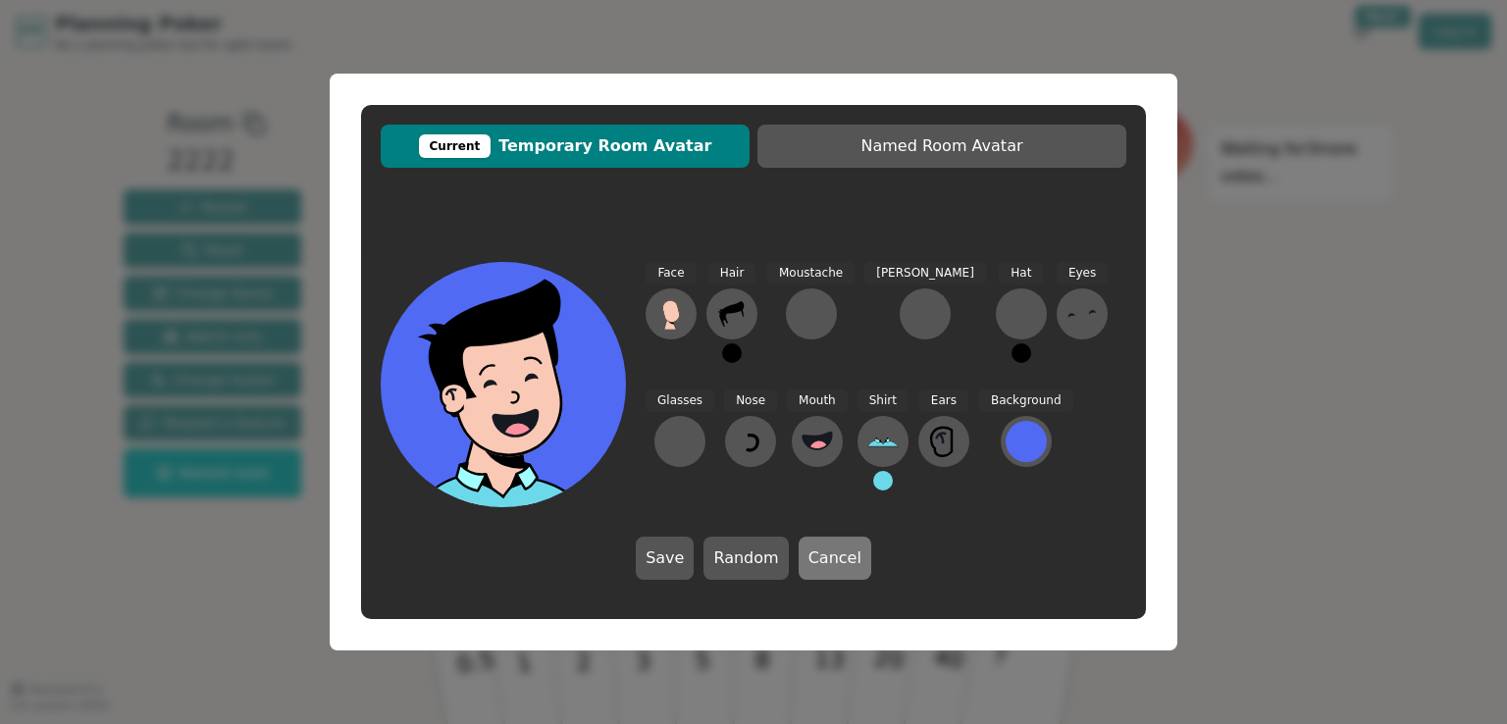
click at [825, 563] on button "Cancel" at bounding box center [834, 558] width 73 height 43
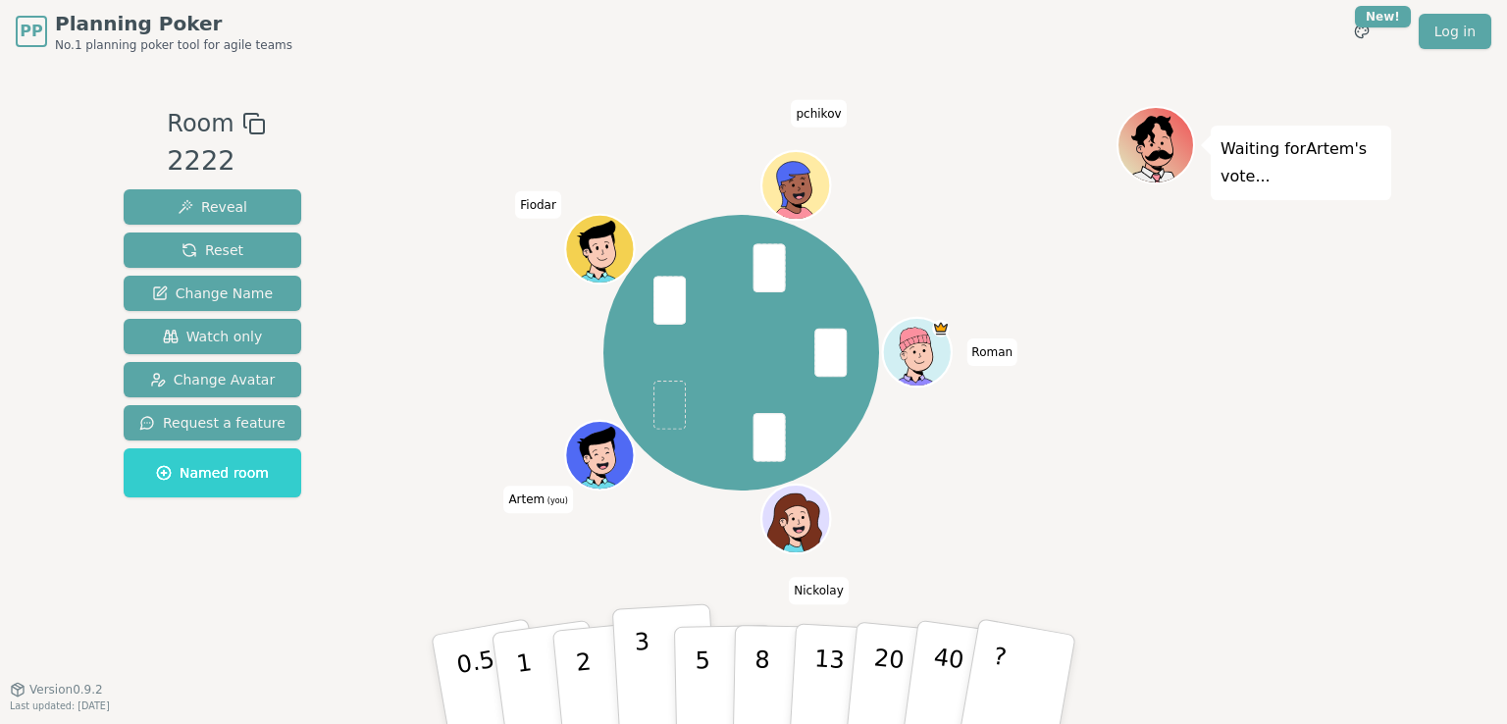
click at [638, 664] on p "3" at bounding box center [645, 681] width 22 height 107
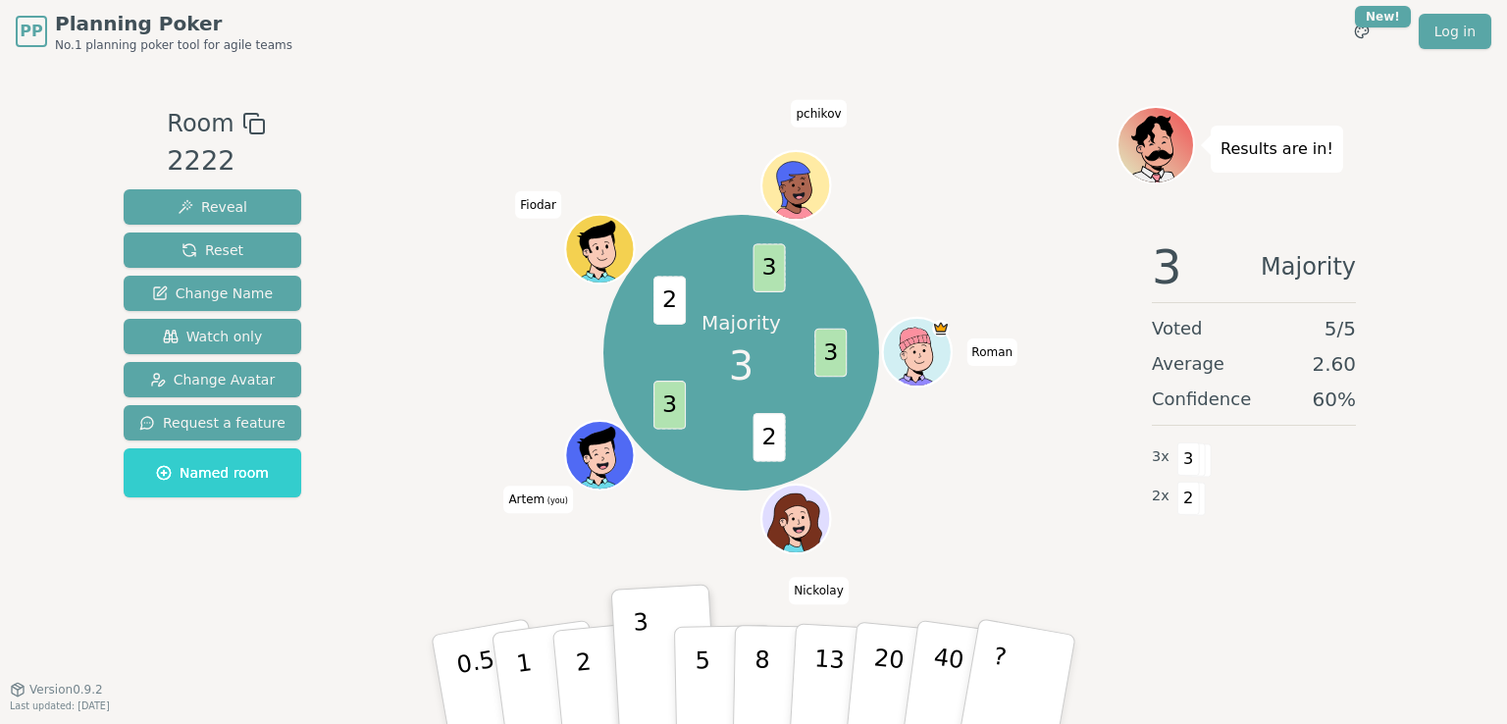
click at [0, 583] on div "PP Planning Poker No.1 planning poker tool for agile teams Toggle theme New! Lo…" at bounding box center [753, 362] width 1507 height 724
click at [597, 464] on icon at bounding box center [602, 465] width 12 height 7
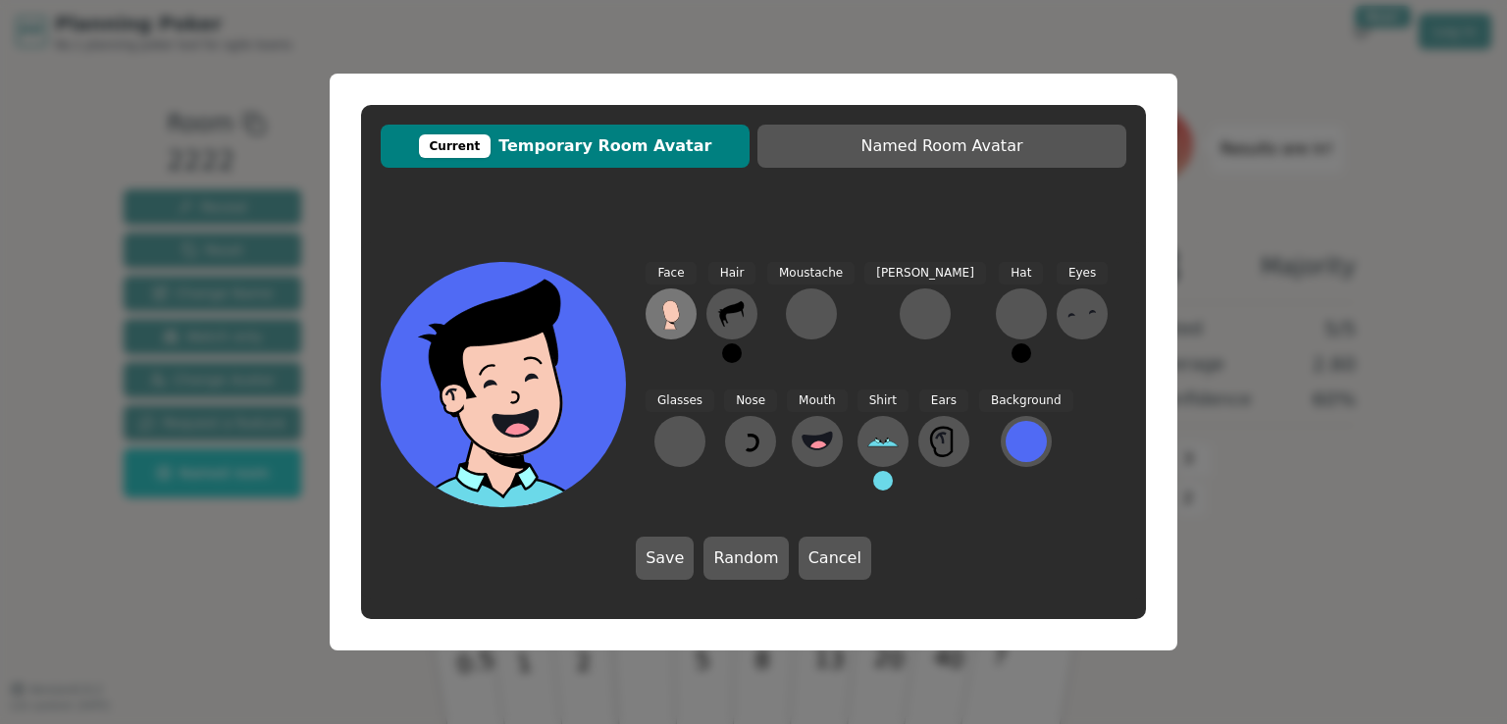
click at [676, 310] on icon at bounding box center [670, 311] width 17 height 22
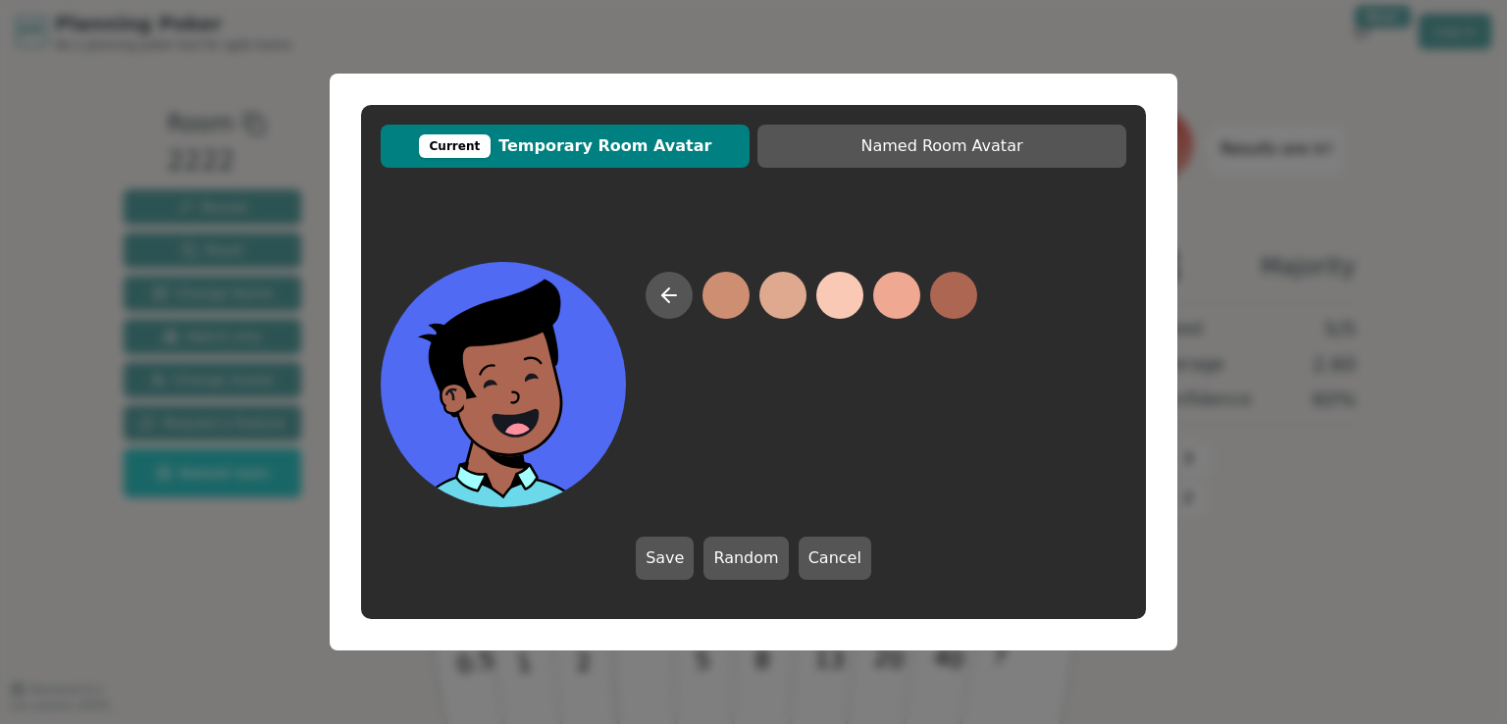
click at [949, 299] on button at bounding box center [953, 295] width 47 height 47
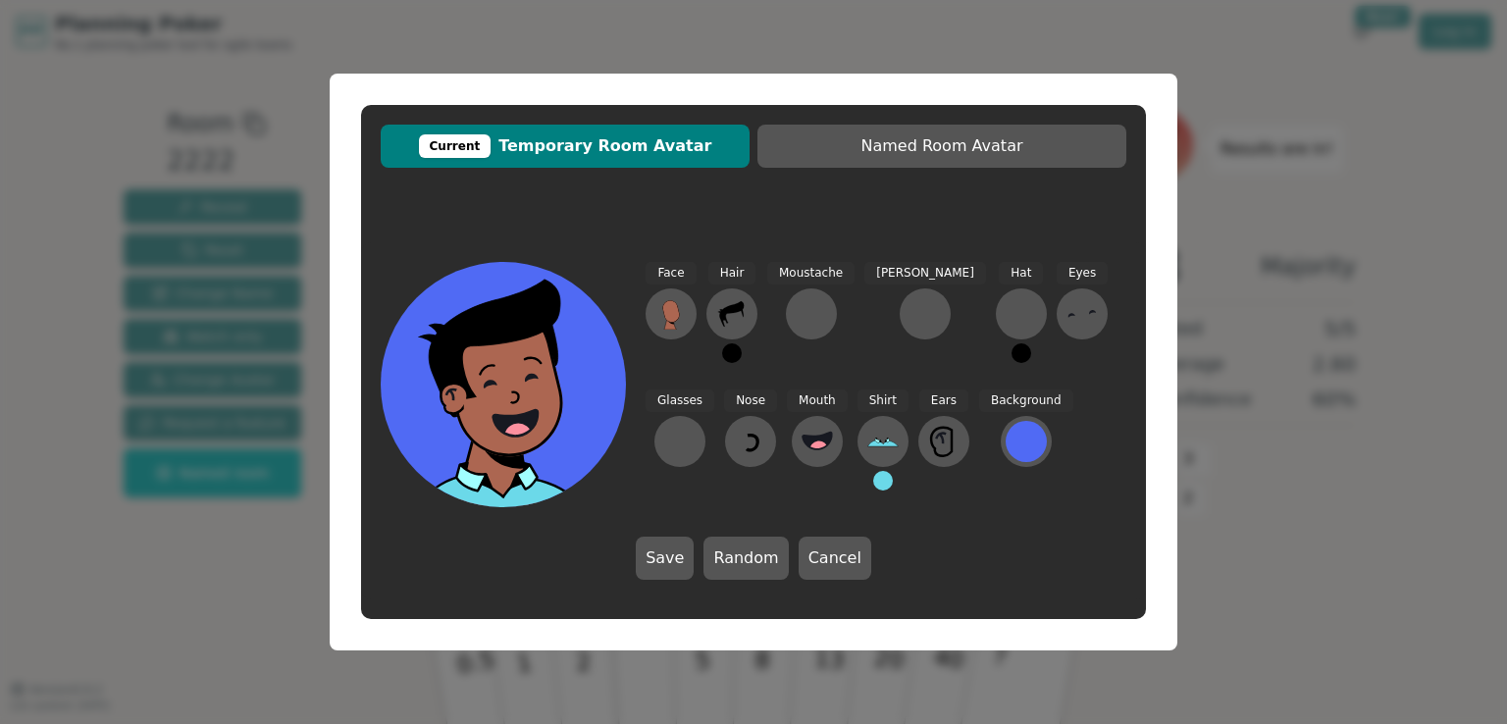
click at [671, 560] on button "Save" at bounding box center [665, 558] width 58 height 43
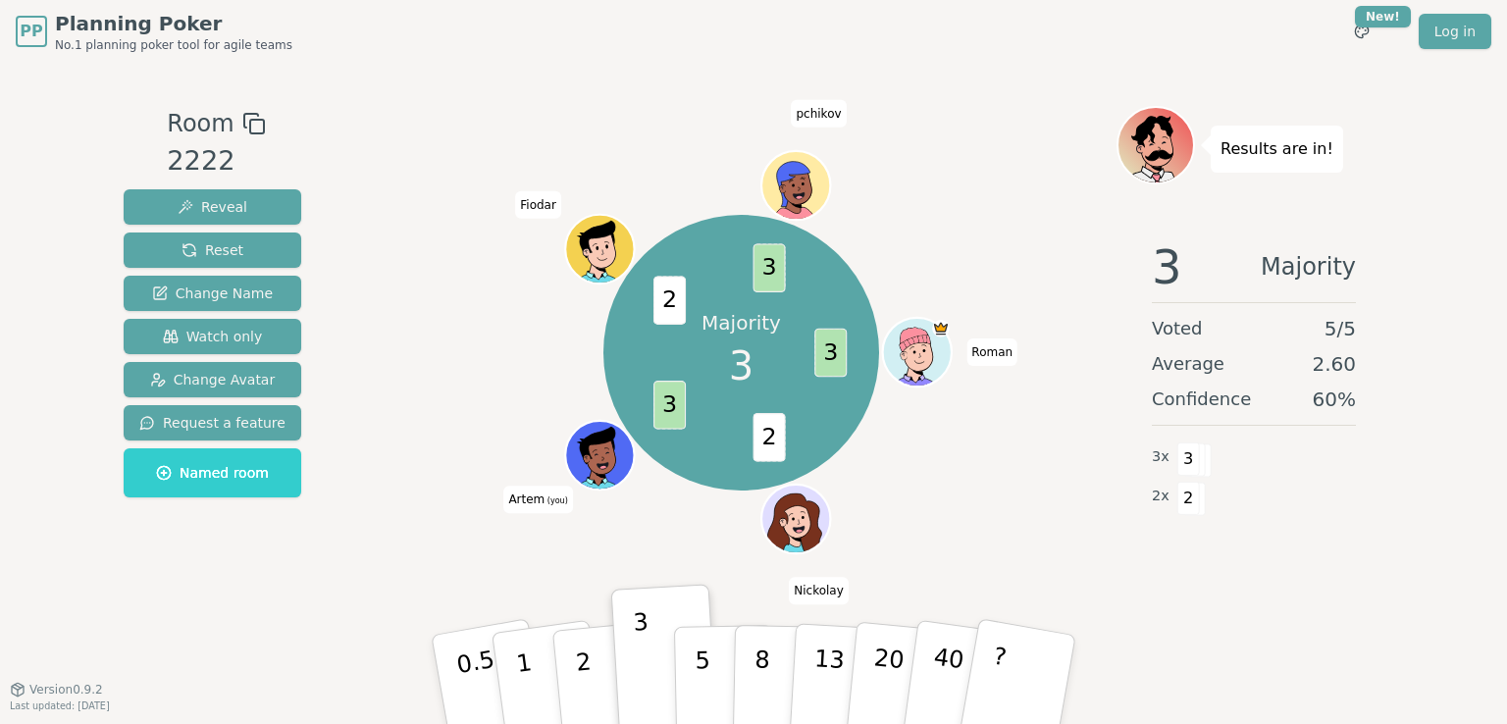
click at [596, 461] on icon at bounding box center [602, 467] width 33 height 12
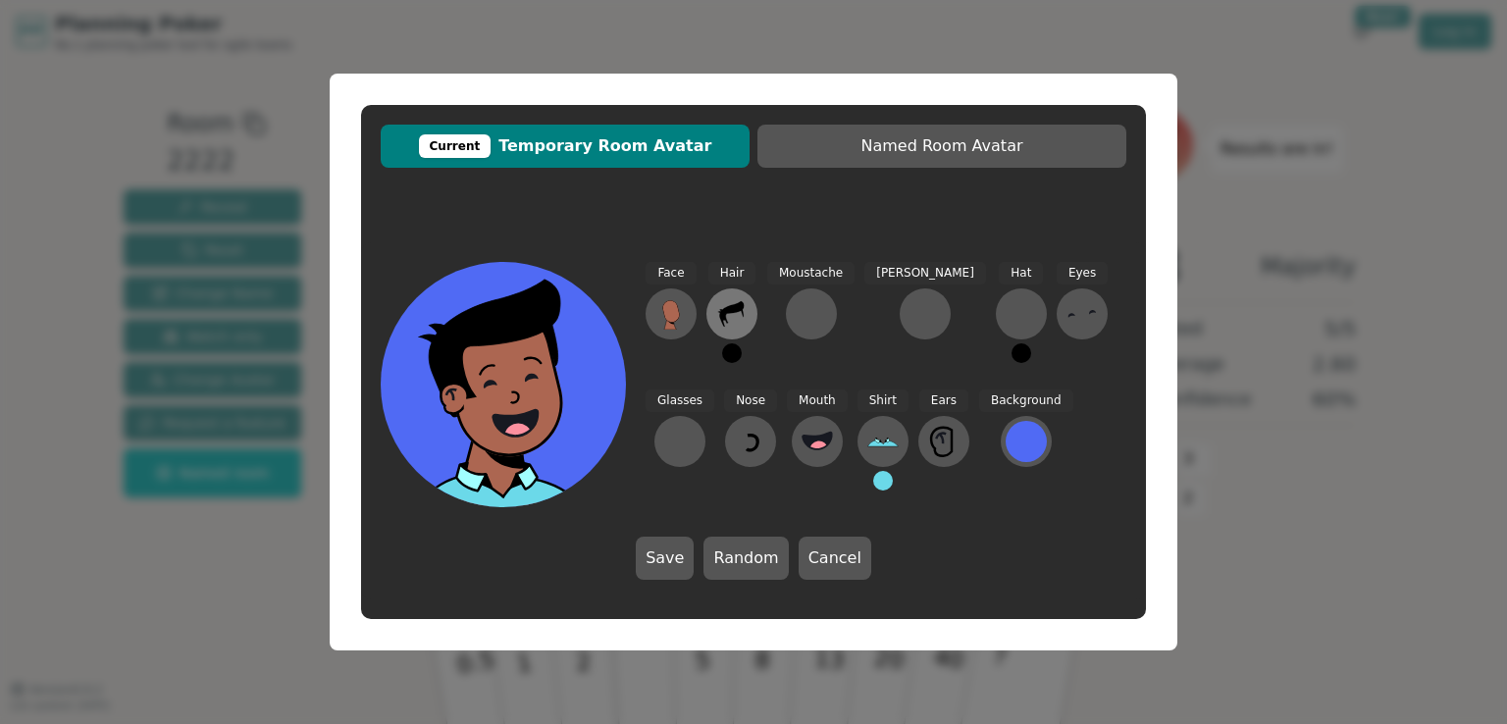
click at [727, 314] on icon at bounding box center [731, 313] width 31 height 31
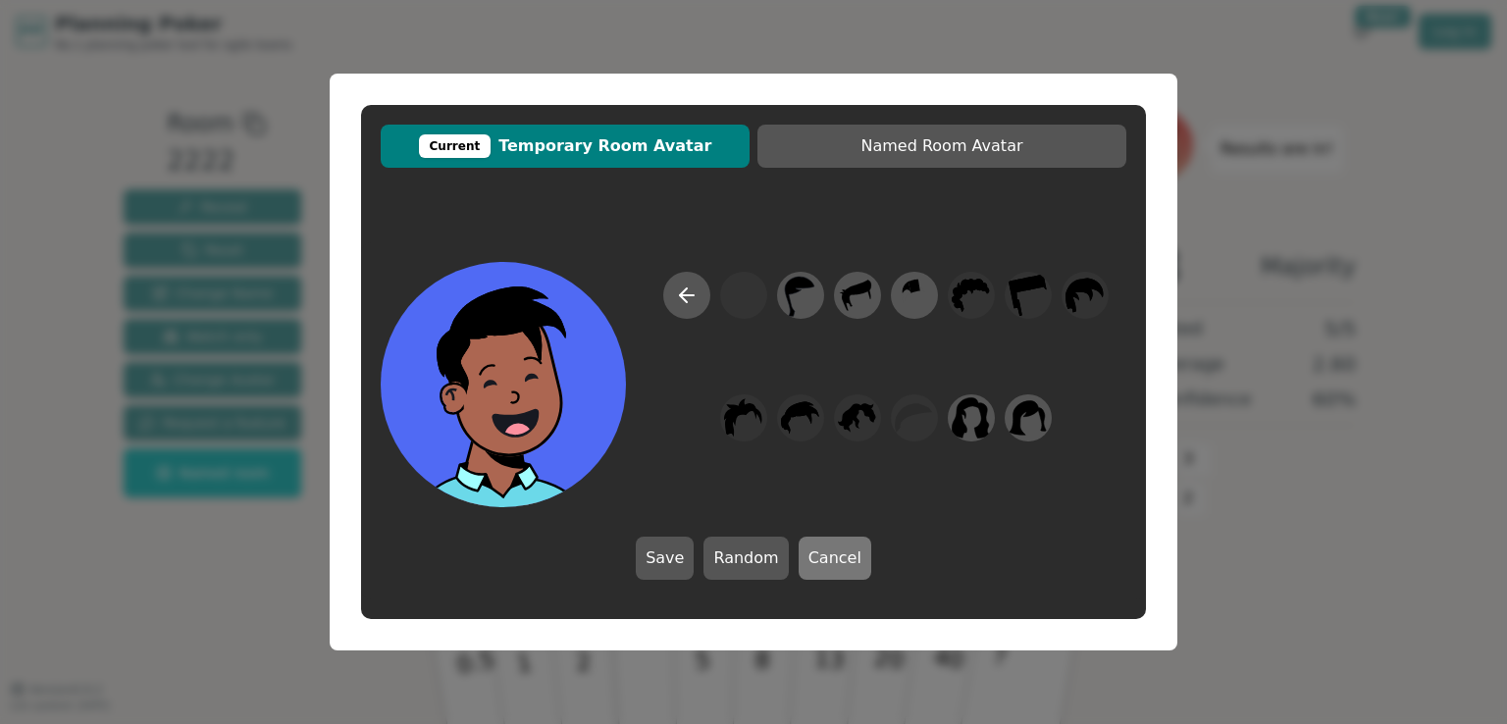
click at [834, 558] on button "Cancel" at bounding box center [834, 558] width 73 height 43
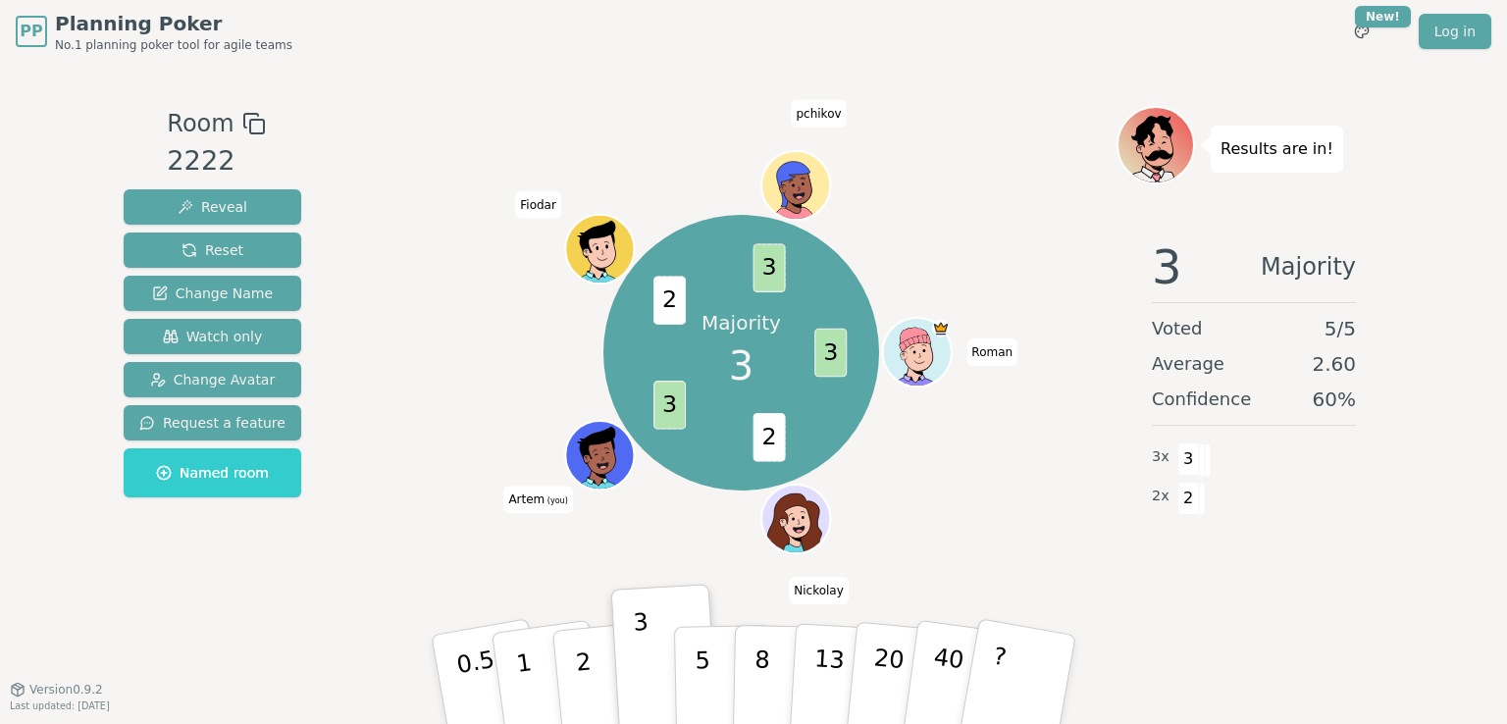
click at [0, 581] on div "PP Planning Poker No.1 planning poker tool for agile teams Toggle theme New! Lo…" at bounding box center [753, 362] width 1507 height 724
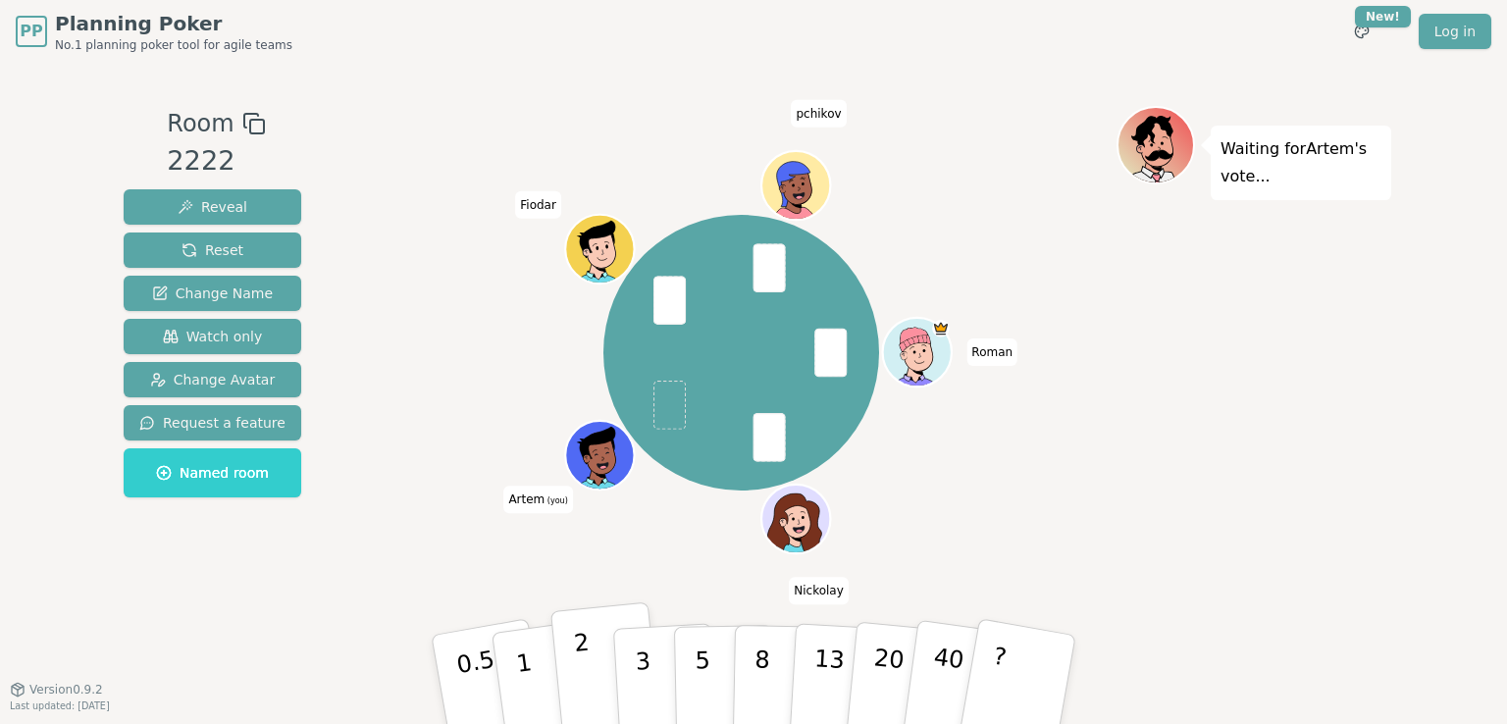
click at [577, 648] on p "2" at bounding box center [586, 682] width 26 height 107
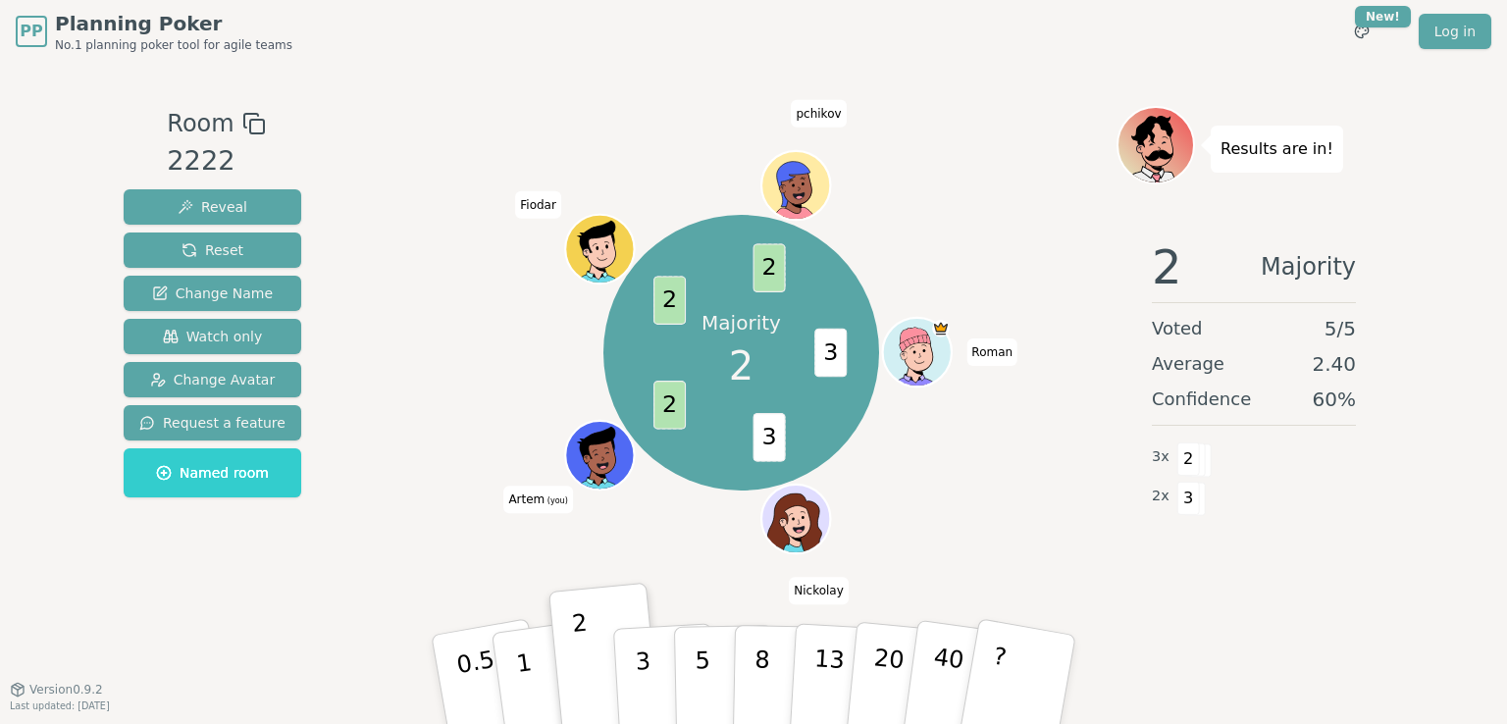
click at [664, 567] on div "Majority 2 3 3 2 2 2 [PERSON_NAME] Artem (you) Fiodar pchikov" at bounding box center [741, 375] width 750 height 539
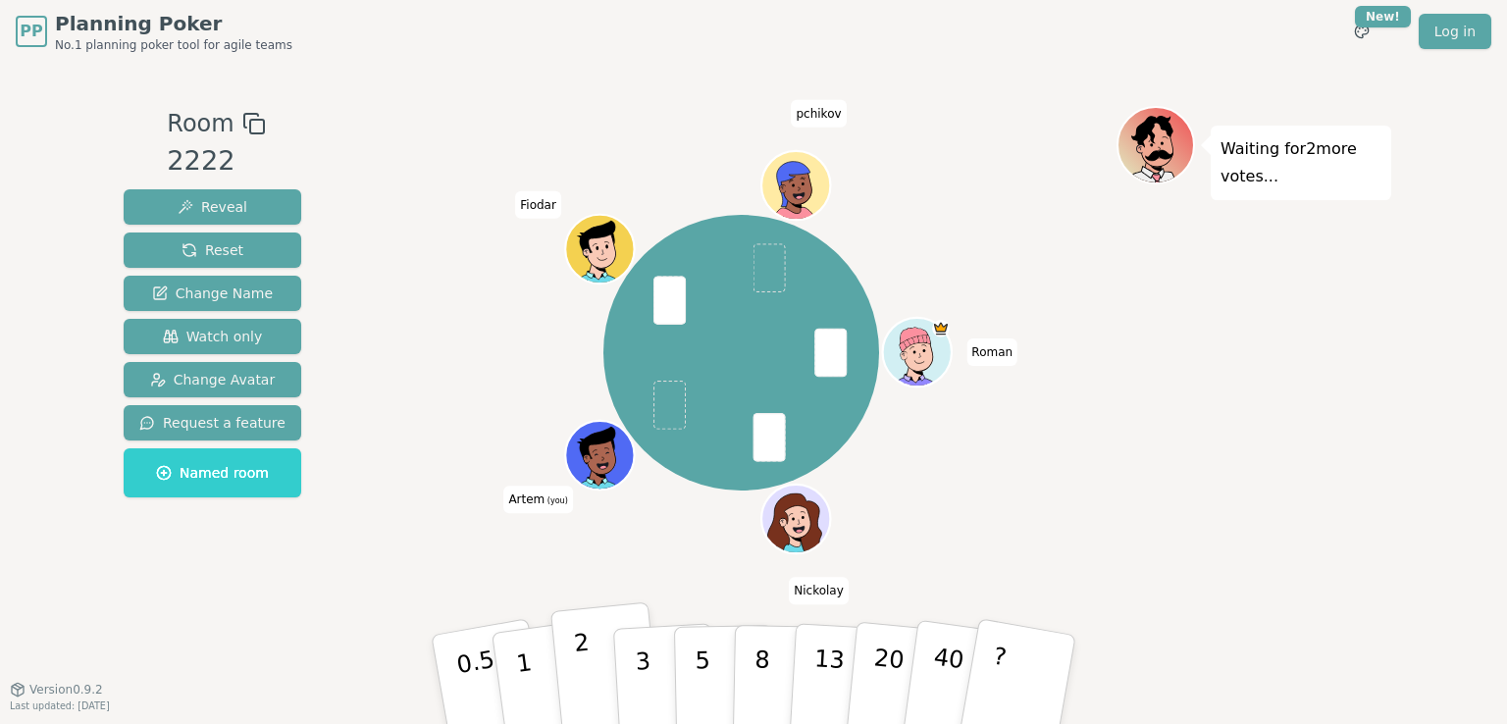
click at [573, 660] on button "2" at bounding box center [606, 680] width 112 height 156
